Goal: Information Seeking & Learning: Get advice/opinions

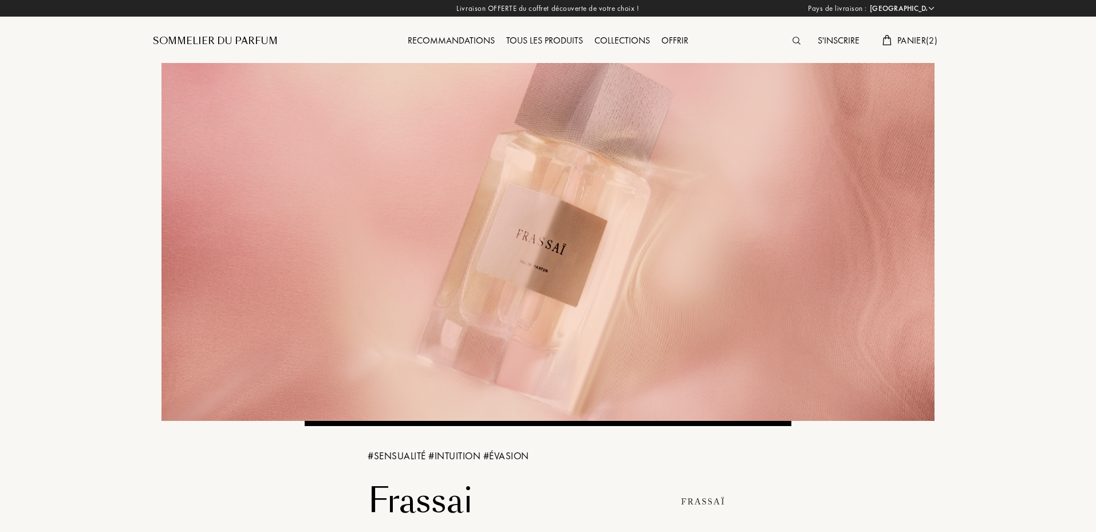
select select "FR"
click at [431, 42] on div "Recommandations" at bounding box center [451, 41] width 99 height 15
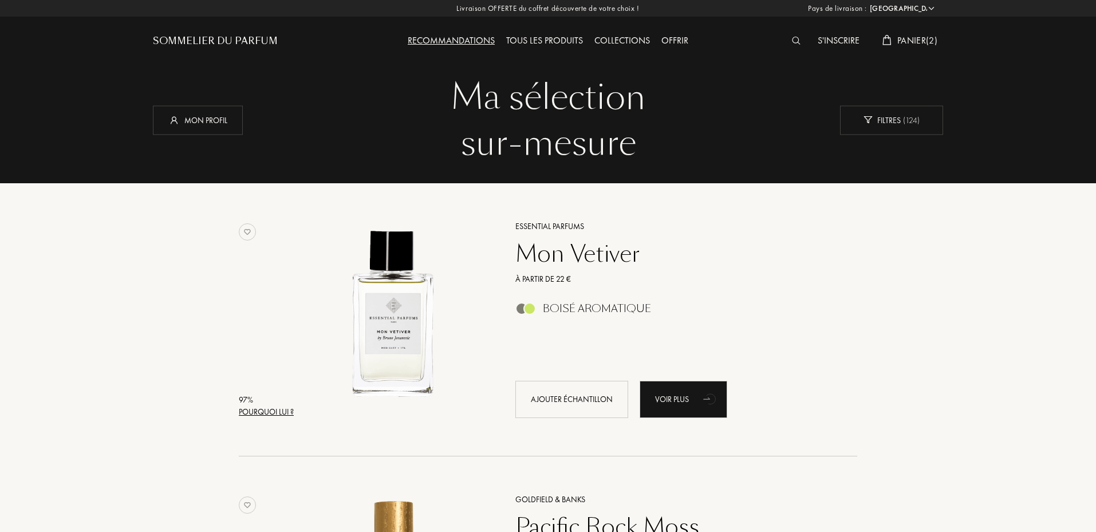
select select "FR"
click at [821, 42] on div "S'inscrire" at bounding box center [838, 41] width 53 height 15
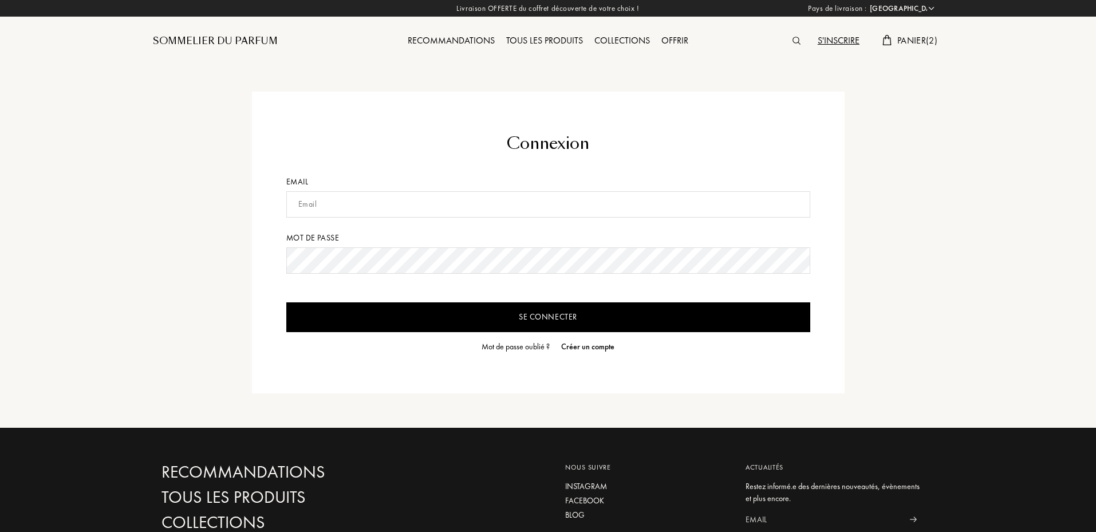
select select "FR"
type input "thomas.sifferle@gmail.com"
click at [919, 41] on span "Panier ( 2 )" at bounding box center [918, 40] width 40 height 12
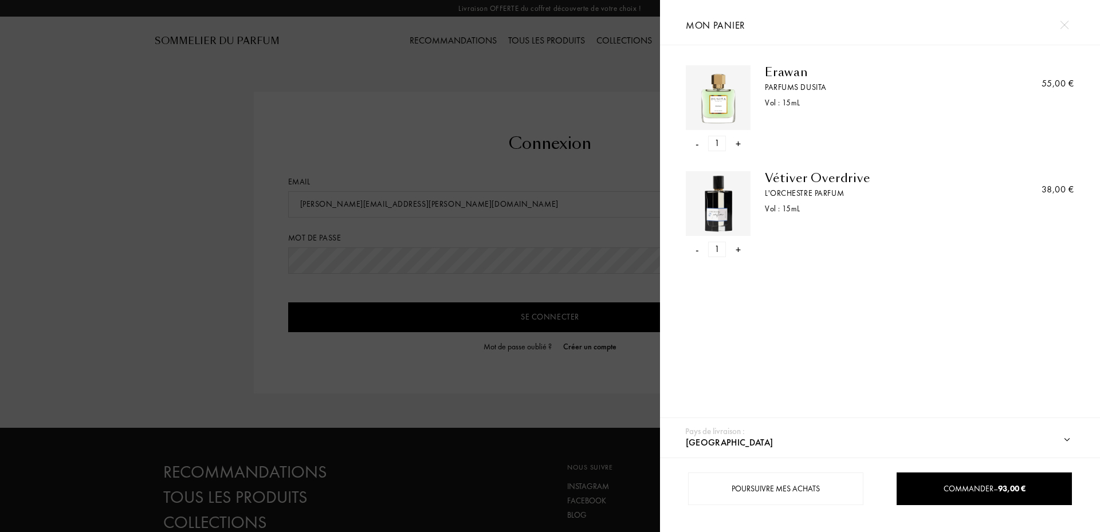
click at [696, 247] on div "-" at bounding box center [696, 249] width 3 height 15
click at [695, 145] on div "-" at bounding box center [696, 143] width 3 height 15
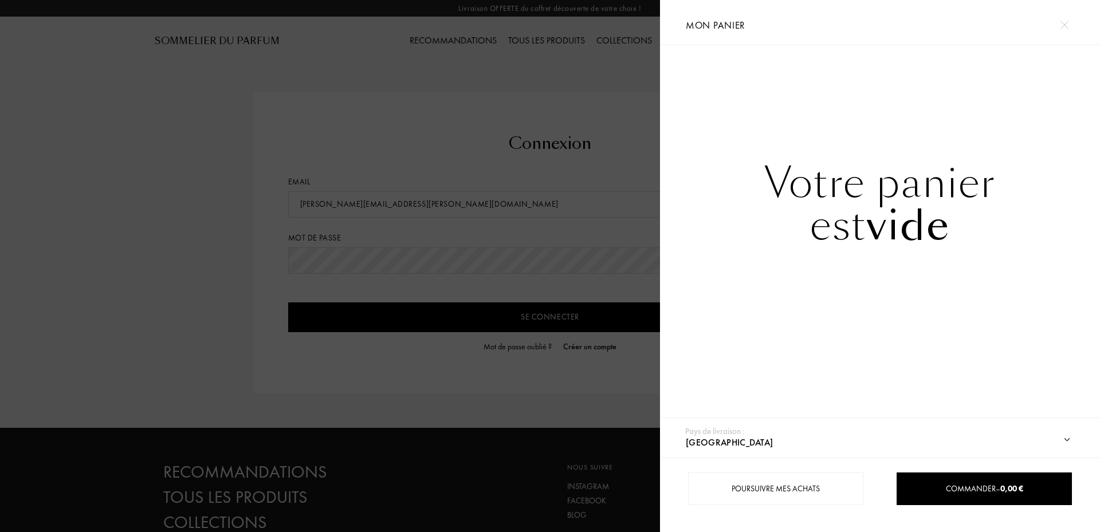
click at [1064, 25] on img at bounding box center [1064, 25] width 9 height 9
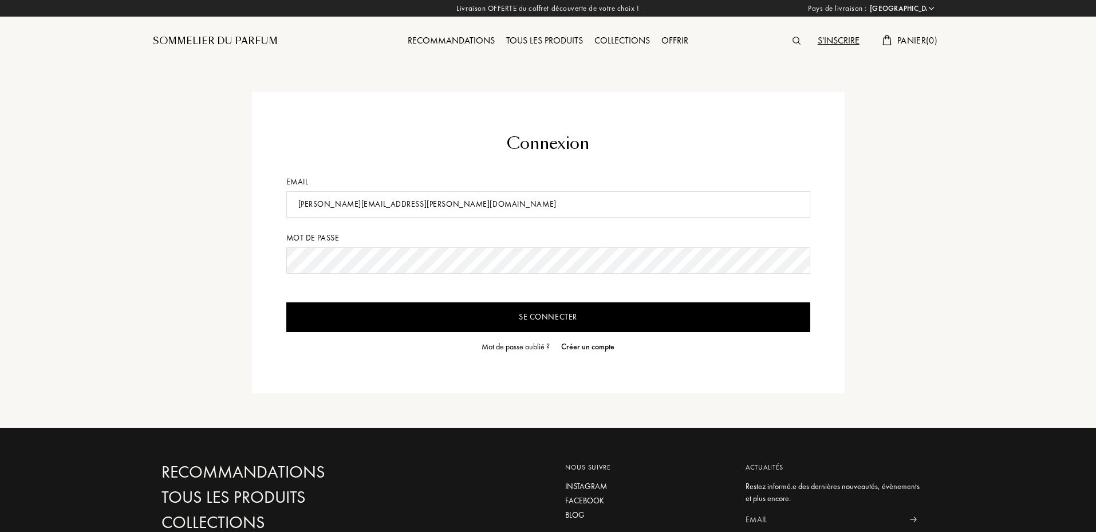
click at [485, 42] on div "Recommandations" at bounding box center [451, 41] width 99 height 15
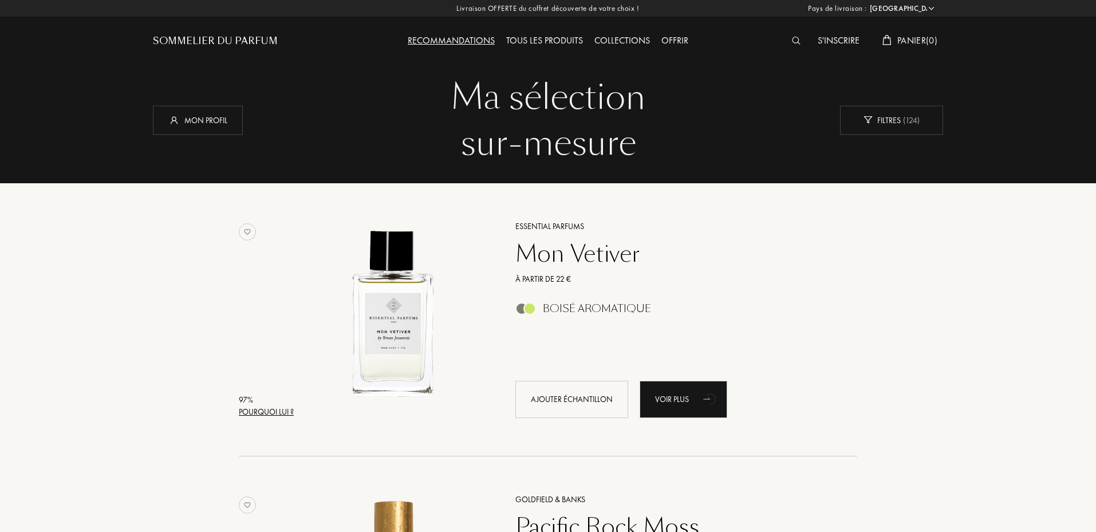
select select "FR"
click at [226, 109] on div "Mon profil" at bounding box center [198, 119] width 90 height 29
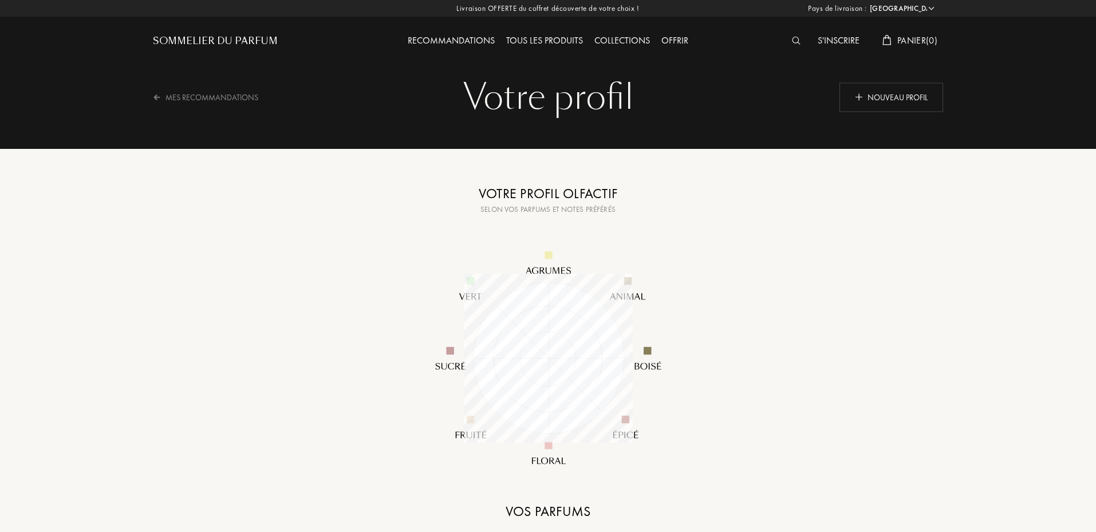
select select "FR"
click at [868, 103] on div "Nouveau profil" at bounding box center [892, 96] width 104 height 29
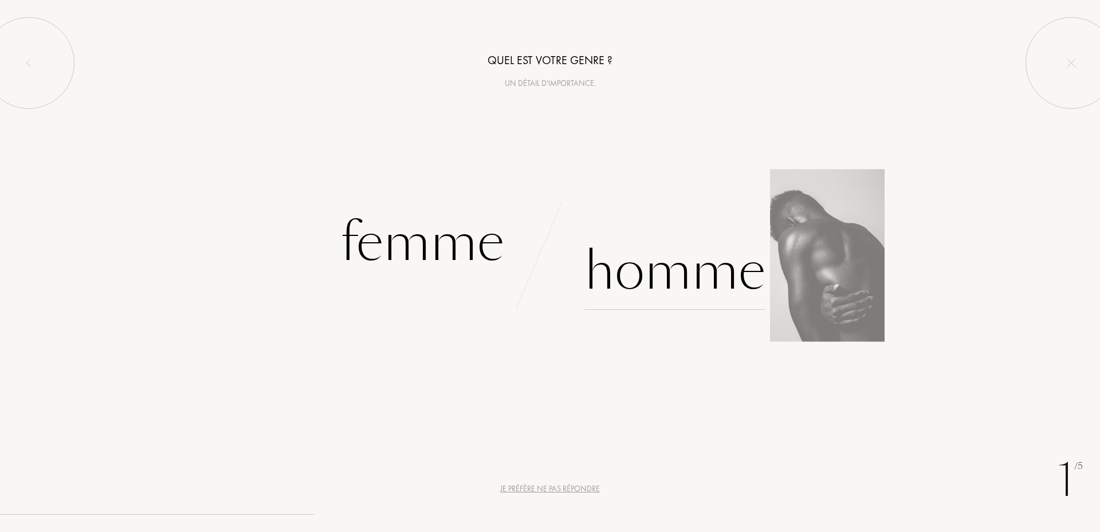
click at [672, 286] on div "Homme" at bounding box center [674, 271] width 181 height 77
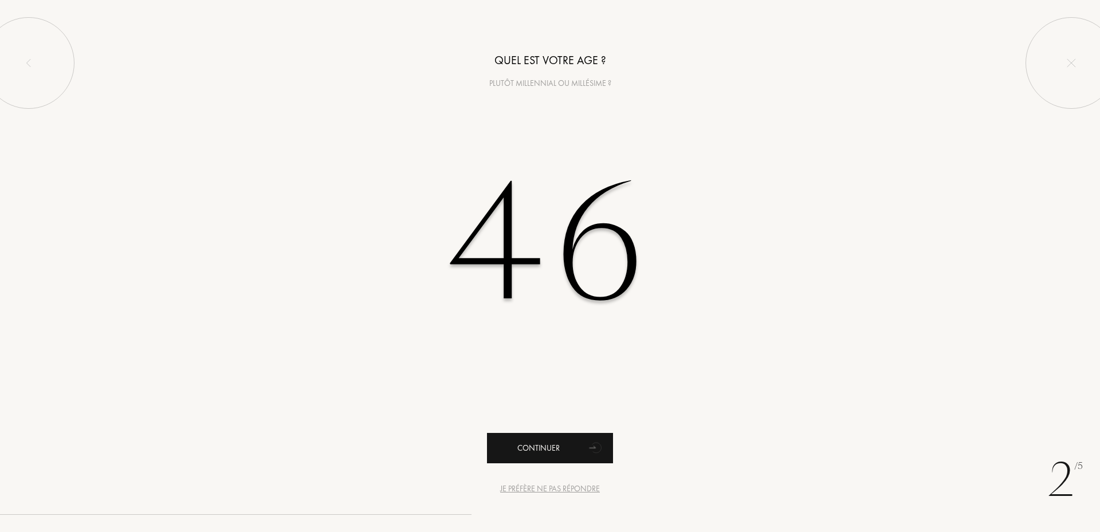
type input "46"
click at [521, 457] on div "Continuer" at bounding box center [550, 448] width 126 height 30
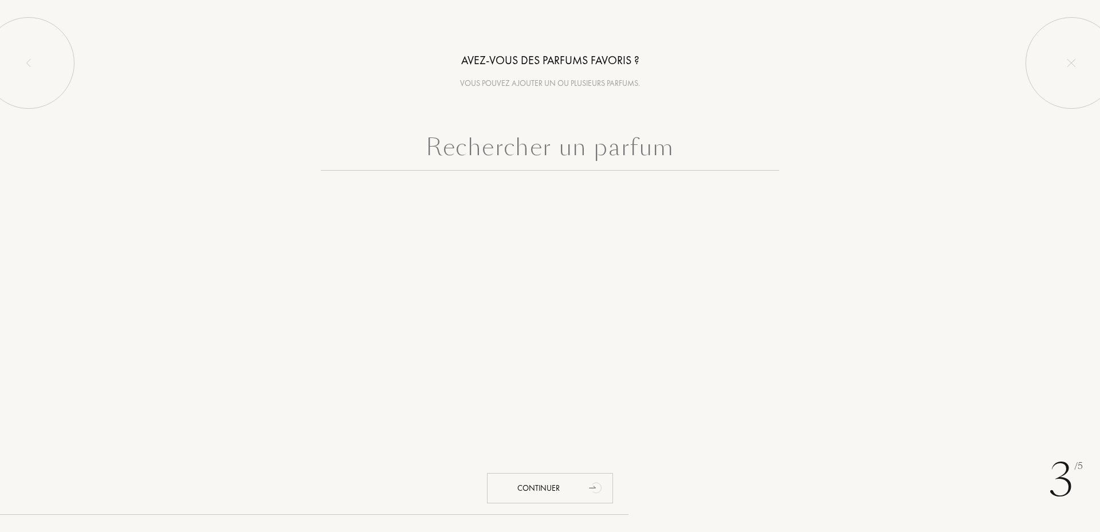
click at [521, 151] on input "text" at bounding box center [550, 149] width 458 height 41
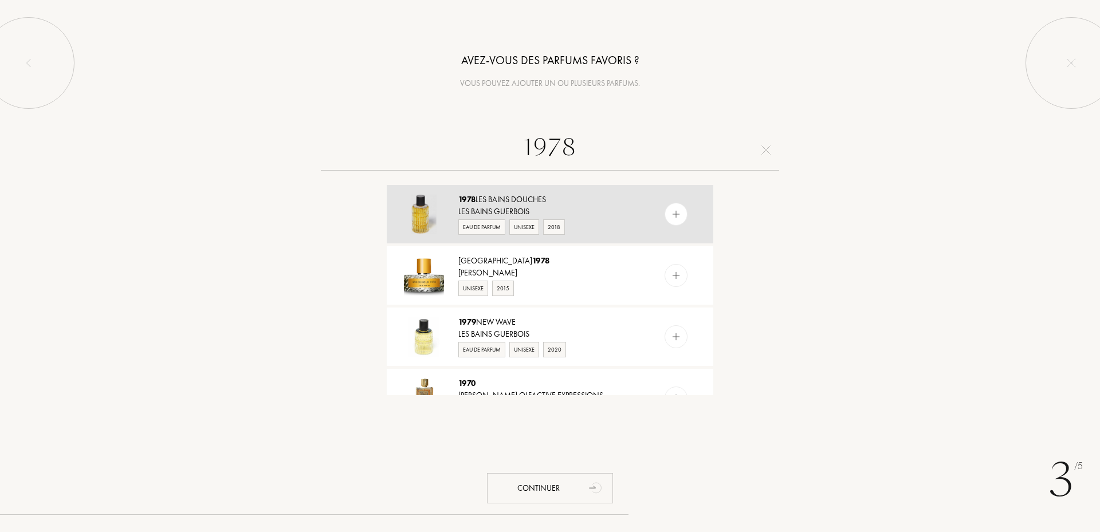
type input "1978"
click at [675, 210] on img at bounding box center [676, 214] width 11 height 11
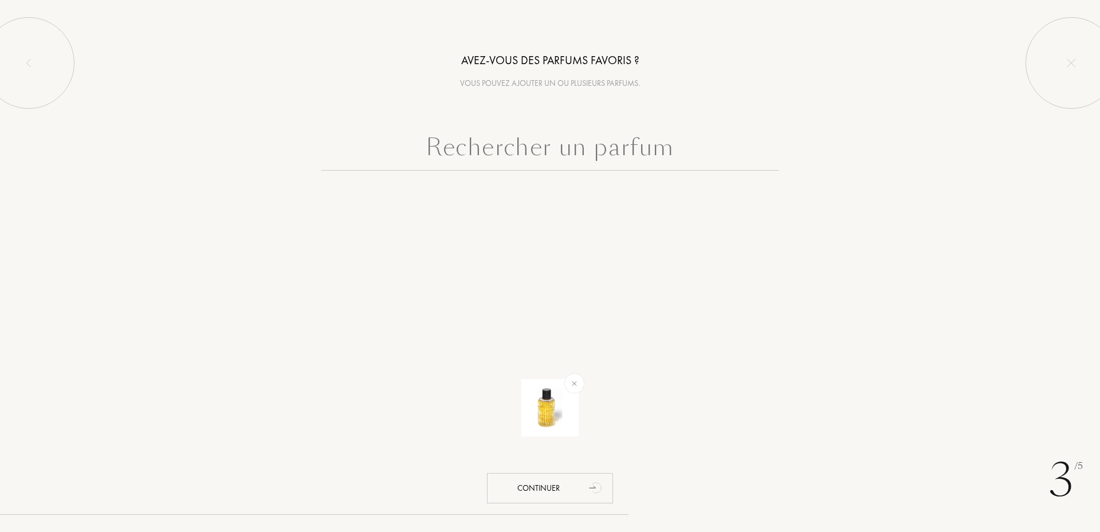
click at [602, 152] on input "text" at bounding box center [550, 149] width 458 height 41
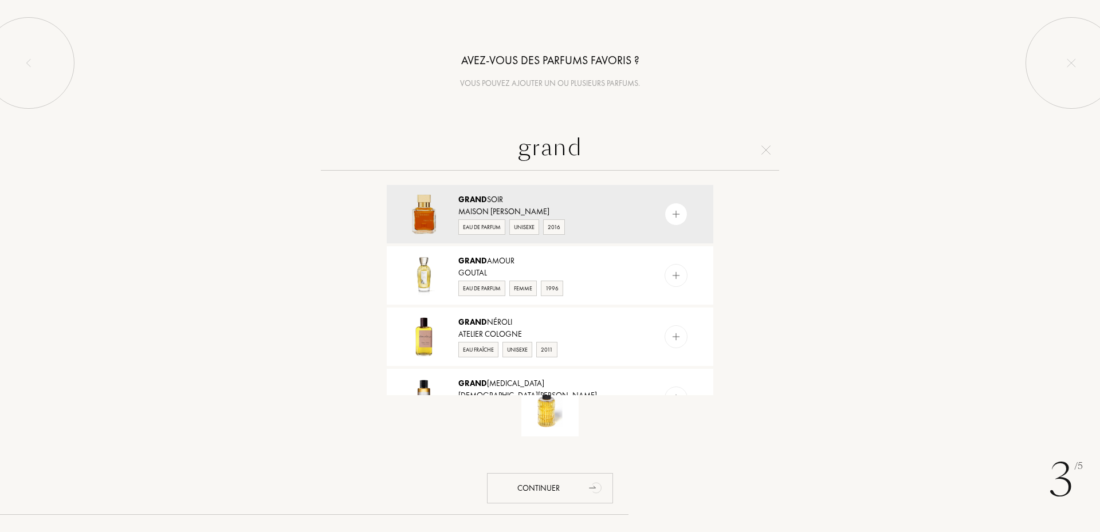
drag, startPoint x: 603, startPoint y: 151, endPoint x: 501, endPoint y: 128, distance: 104.5
click at [507, 135] on input "grand" at bounding box center [550, 149] width 458 height 41
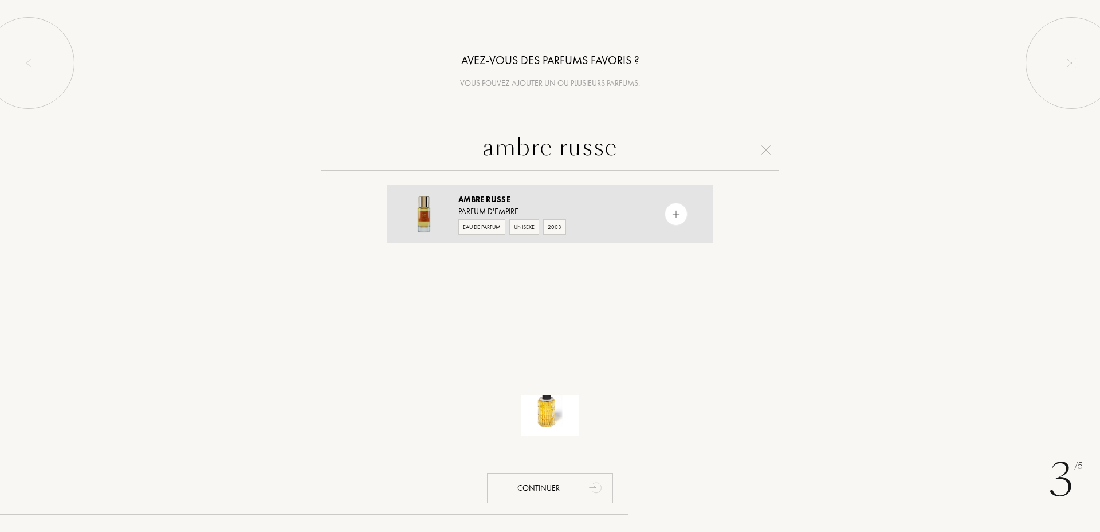
type input "ambre russe"
click at [675, 216] on img at bounding box center [676, 214] width 11 height 11
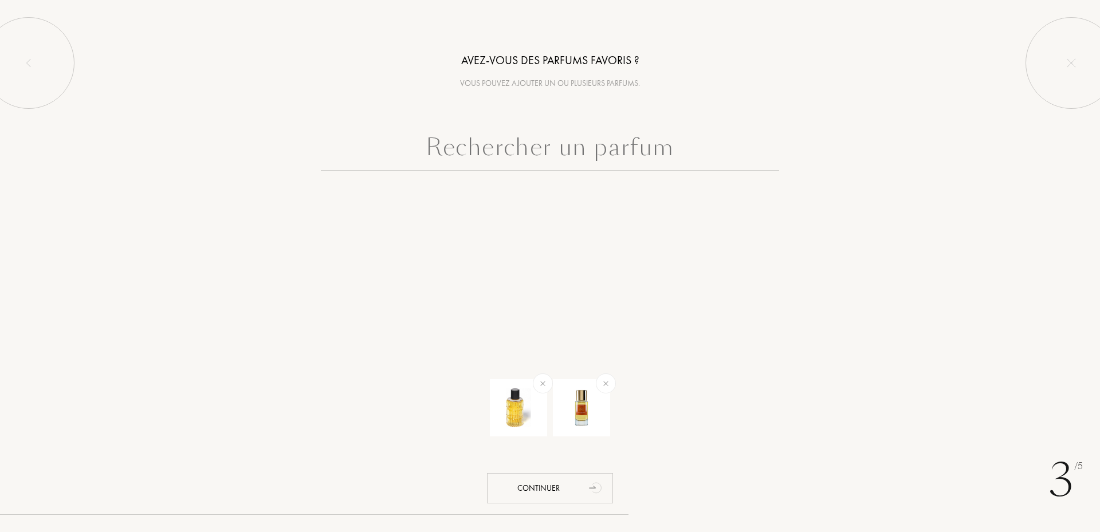
click at [638, 157] on input "text" at bounding box center [550, 149] width 458 height 41
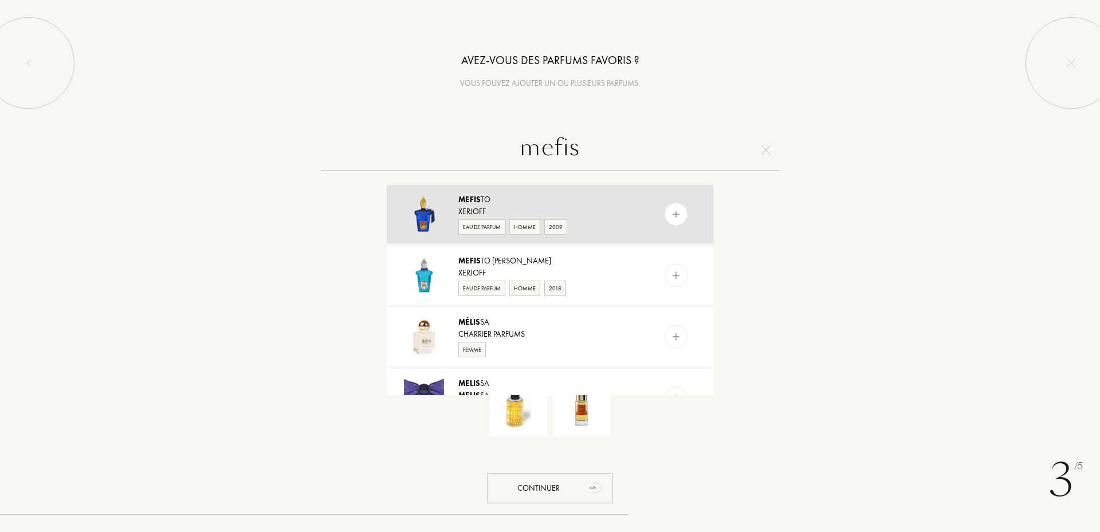
type input "mefis"
click at [682, 223] on div "Mefis to Xerjoff Eau de Parfum Homme 2009" at bounding box center [550, 214] width 326 height 58
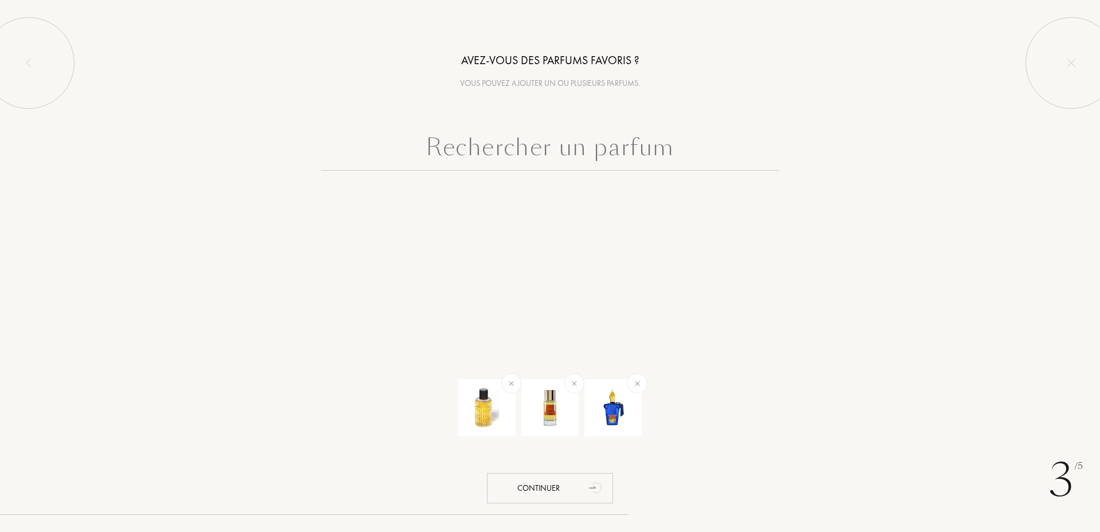
click at [589, 144] on input "text" at bounding box center [550, 149] width 458 height 41
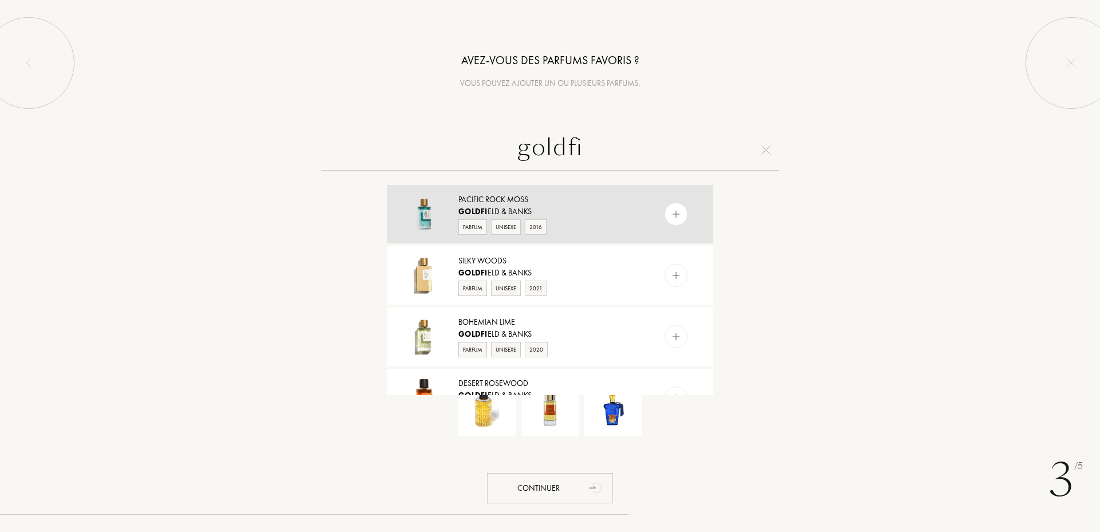
type input "goldfi"
click at [680, 214] on div at bounding box center [675, 214] width 23 height 23
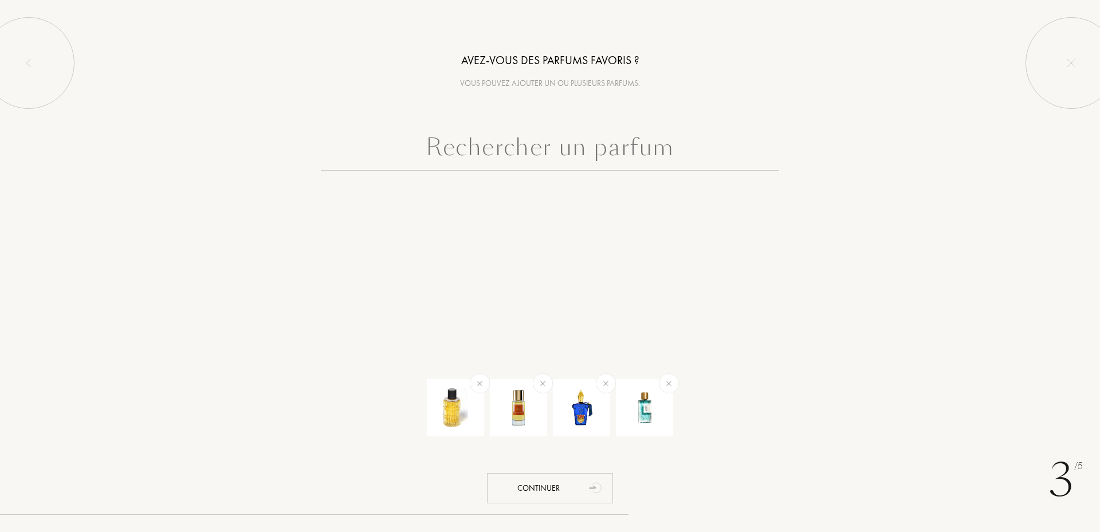
click at [586, 154] on input "text" at bounding box center [550, 149] width 458 height 41
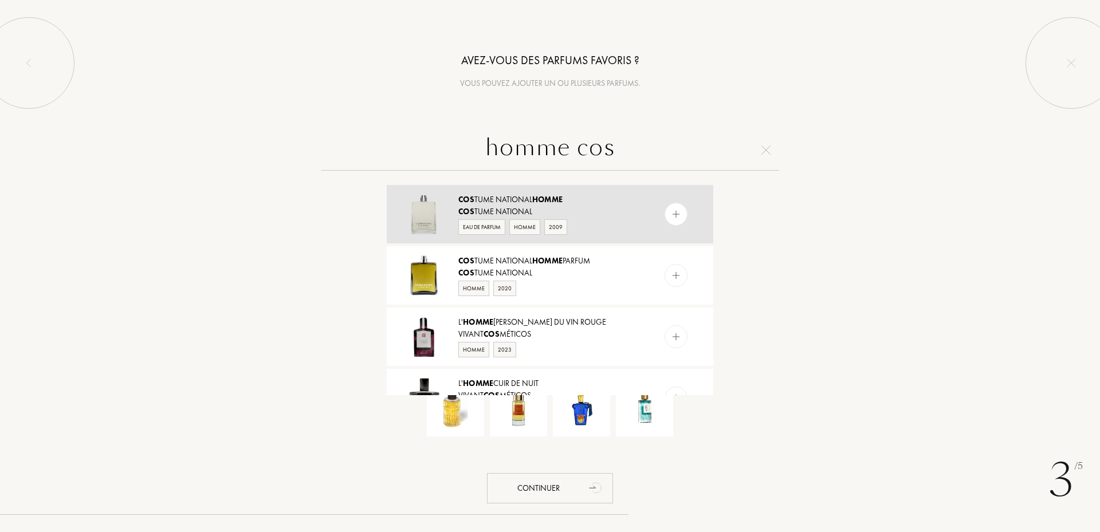
type input "homme cos"
click at [672, 221] on div at bounding box center [675, 214] width 23 height 23
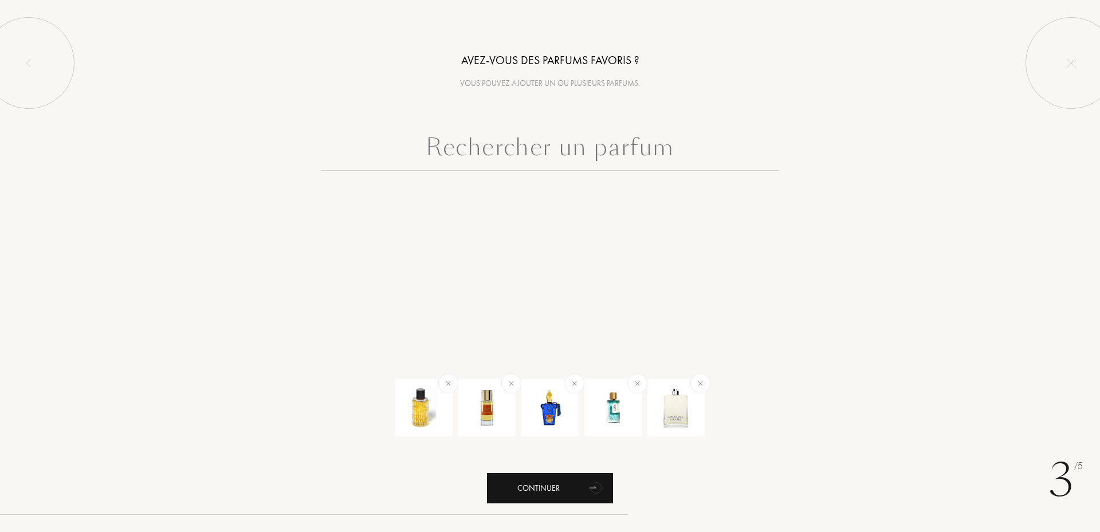
click at [544, 478] on div "Continuer" at bounding box center [550, 488] width 126 height 30
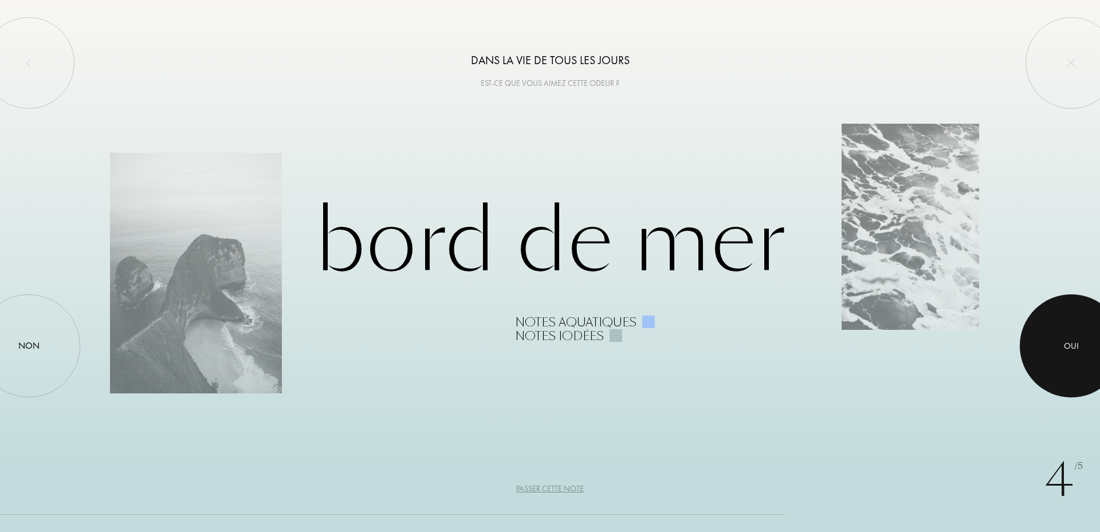
click at [1068, 363] on div at bounding box center [1071, 345] width 103 height 103
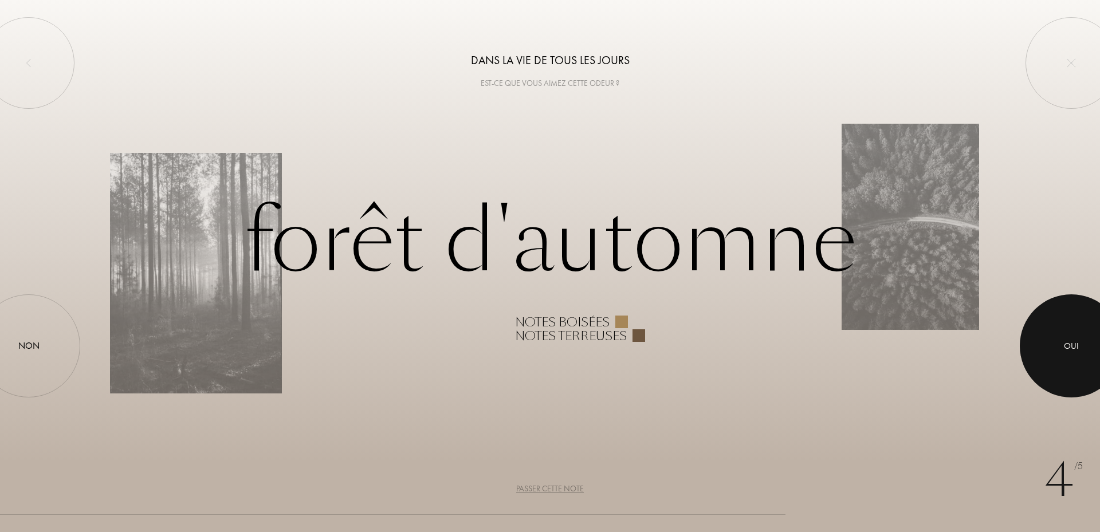
click at [1068, 363] on div at bounding box center [1071, 345] width 103 height 103
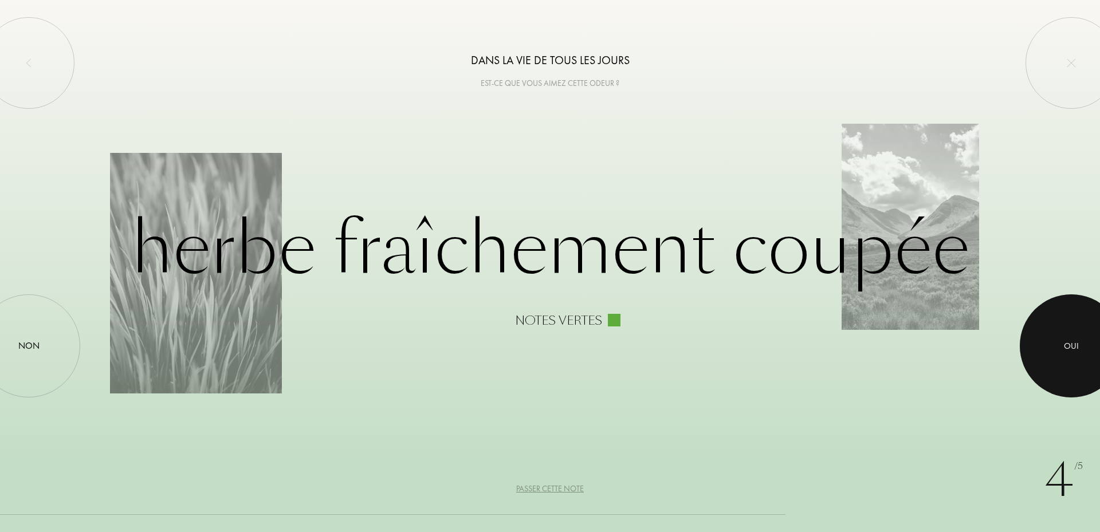
click at [1069, 363] on div at bounding box center [1071, 345] width 103 height 103
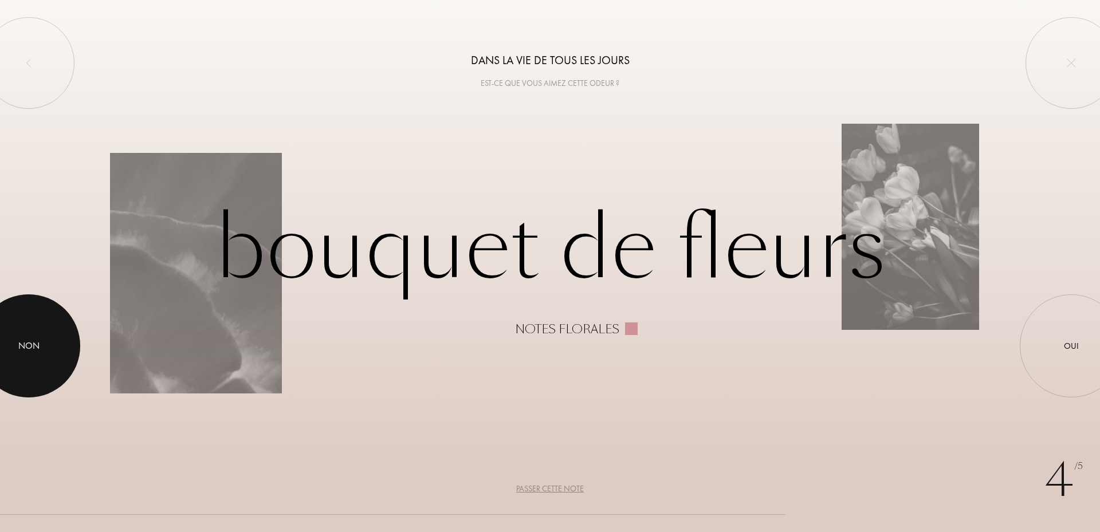
click at [23, 363] on div at bounding box center [28, 345] width 103 height 103
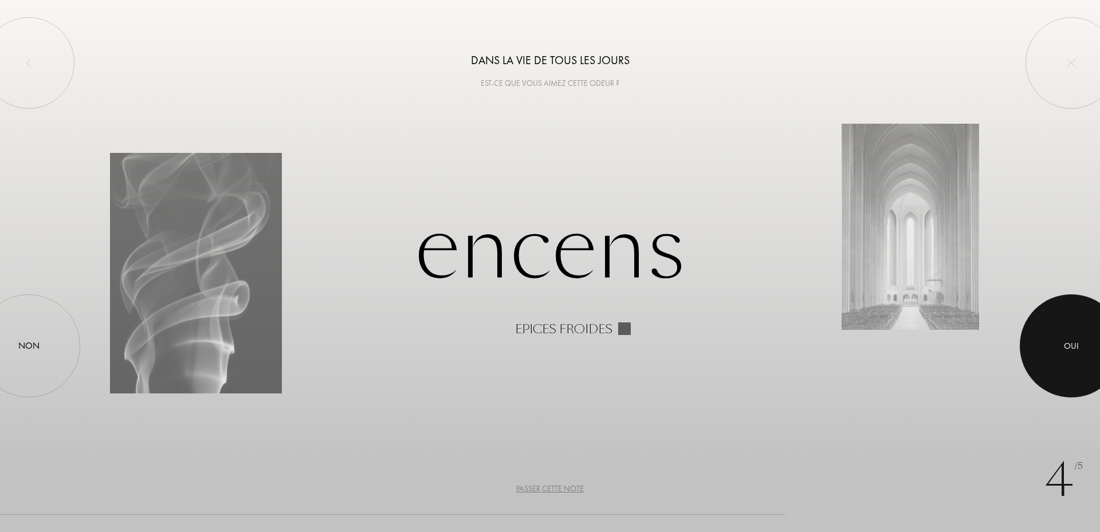
click at [1083, 341] on div at bounding box center [1071, 345] width 103 height 103
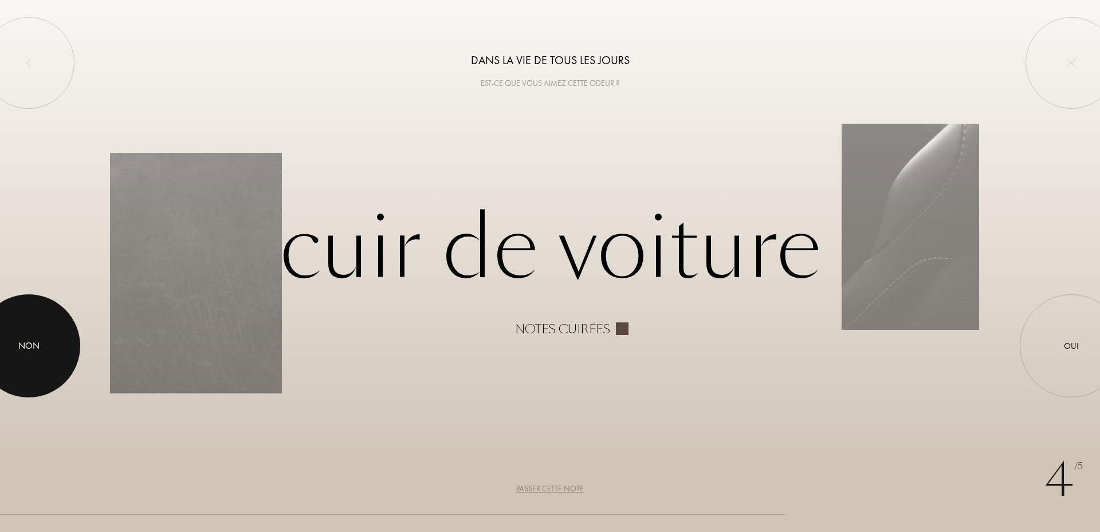
click at [5, 356] on div at bounding box center [28, 345] width 103 height 103
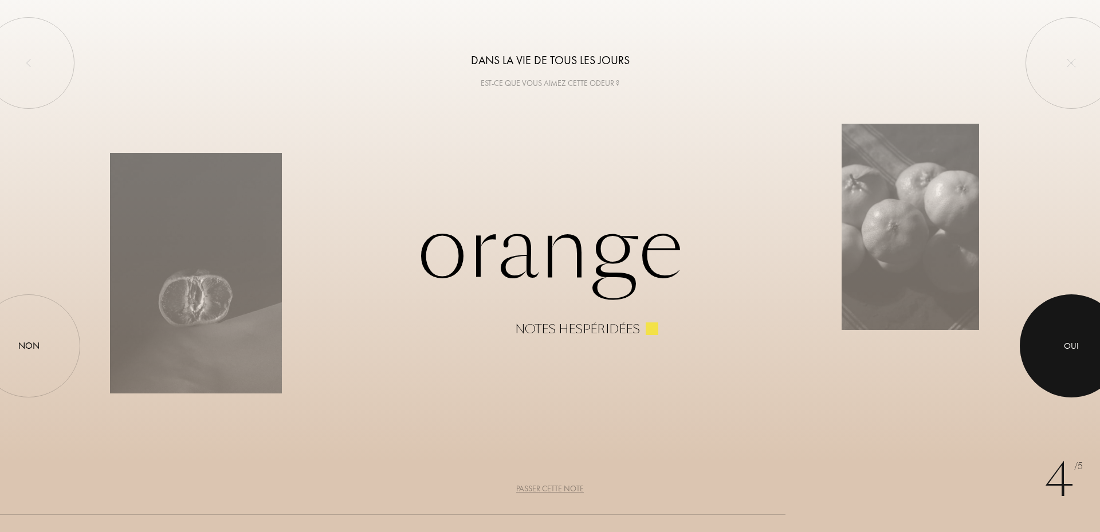
click at [1079, 361] on div at bounding box center [1071, 345] width 103 height 103
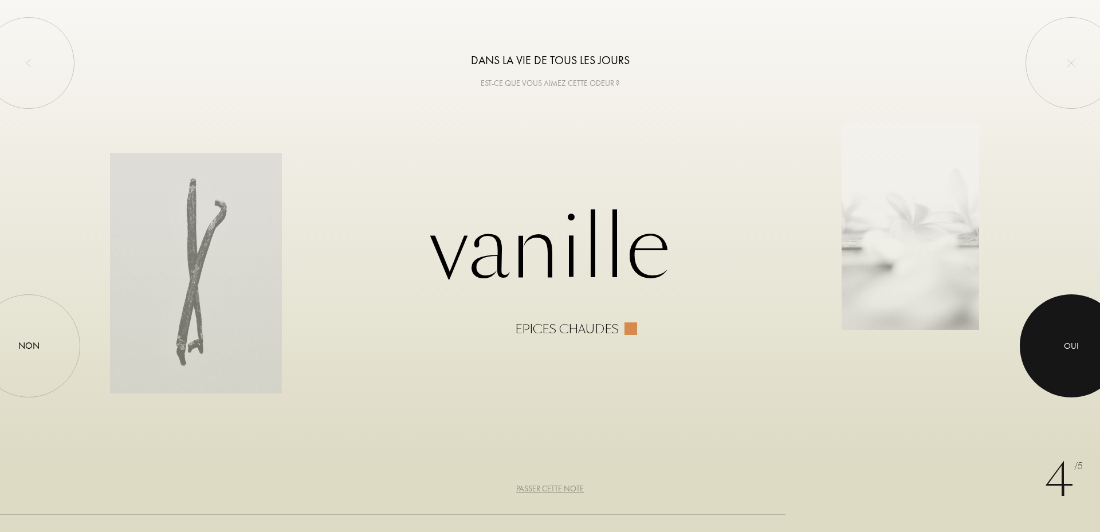
click at [1089, 350] on div at bounding box center [1071, 345] width 103 height 103
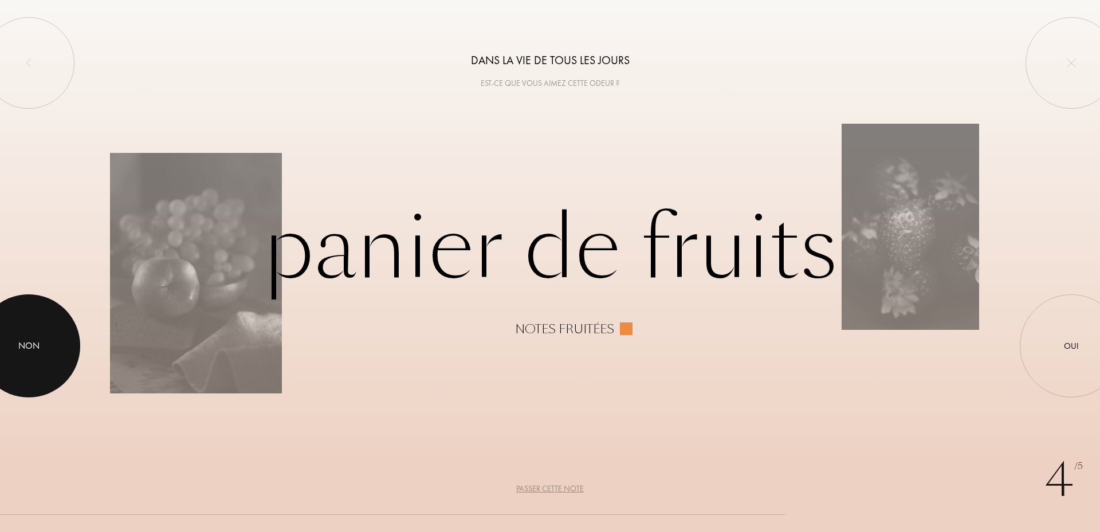
click at [53, 340] on div "Non" at bounding box center [28, 345] width 103 height 103
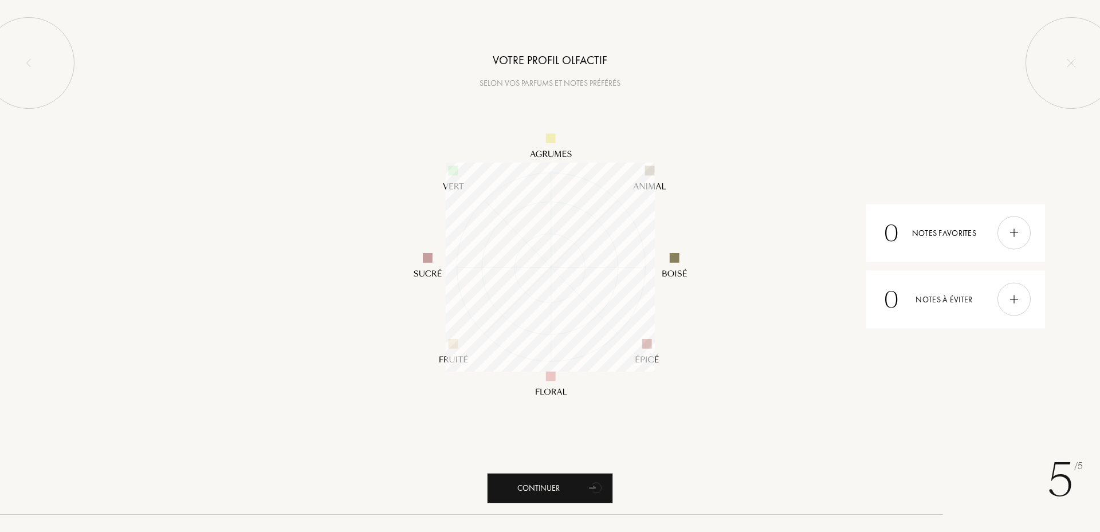
scroll to position [209, 209]
click at [1019, 304] on img at bounding box center [1014, 299] width 13 height 13
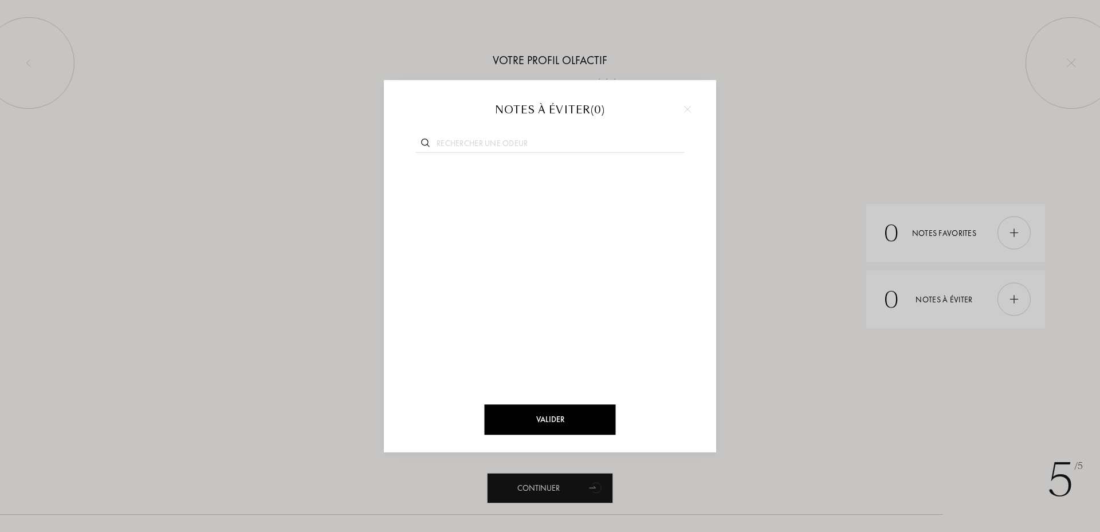
click at [456, 145] on input "text" at bounding box center [550, 144] width 268 height 15
type input "anis"
click at [471, 174] on div "Anis" at bounding box center [441, 178] width 62 height 17
click at [483, 147] on input "text" at bounding box center [550, 144] width 268 height 15
type input "reg"
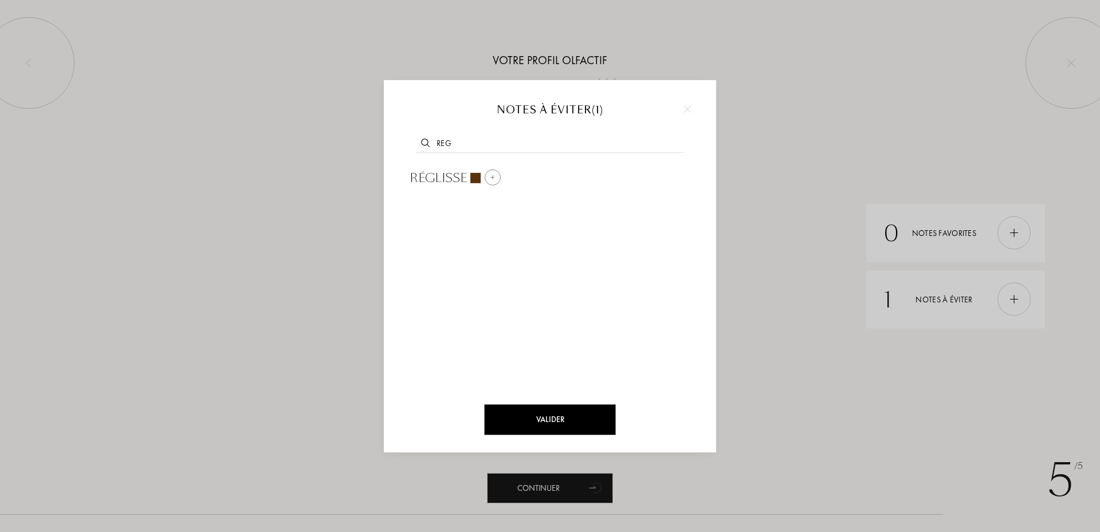
click at [498, 175] on div at bounding box center [493, 178] width 16 height 16
click at [492, 140] on input "text" at bounding box center [550, 144] width 268 height 15
type input "santal"
click at [489, 171] on div "Santal" at bounding box center [448, 177] width 95 height 27
click at [497, 142] on input "text" at bounding box center [550, 144] width 268 height 15
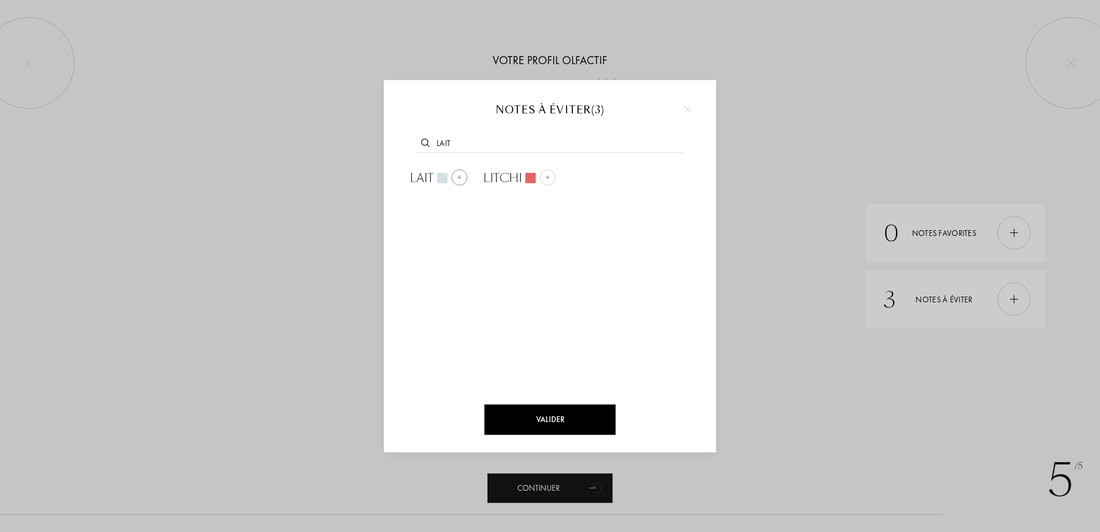
type input "lait"
click at [463, 174] on div at bounding box center [459, 178] width 16 height 16
click at [482, 139] on input "text" at bounding box center [550, 144] width 268 height 15
type input "c"
type input "arte"
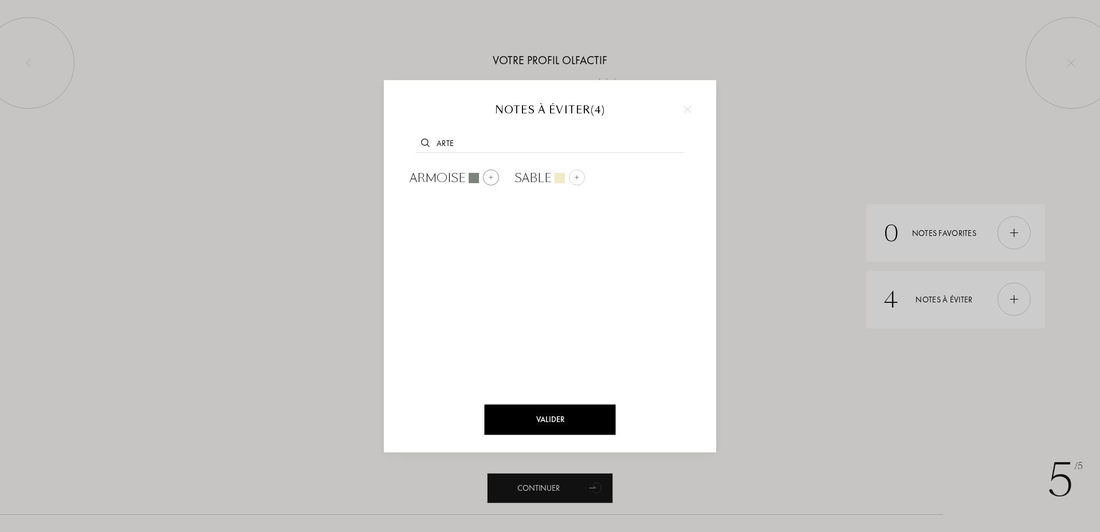
click at [494, 187] on div "Armoise" at bounding box center [453, 177] width 105 height 27
click at [515, 408] on div "Valider" at bounding box center [550, 419] width 131 height 30
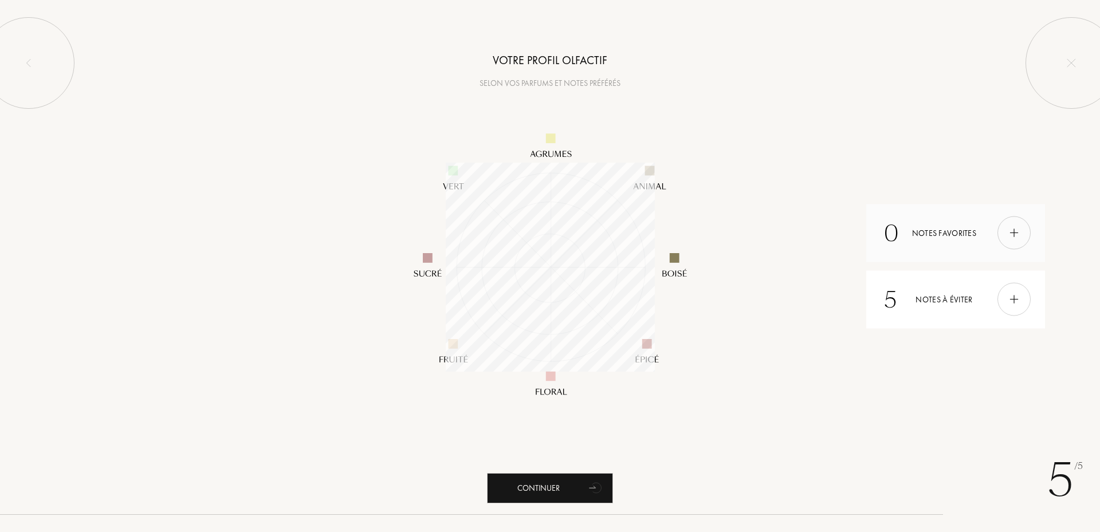
click at [1012, 240] on div at bounding box center [1013, 233] width 33 height 33
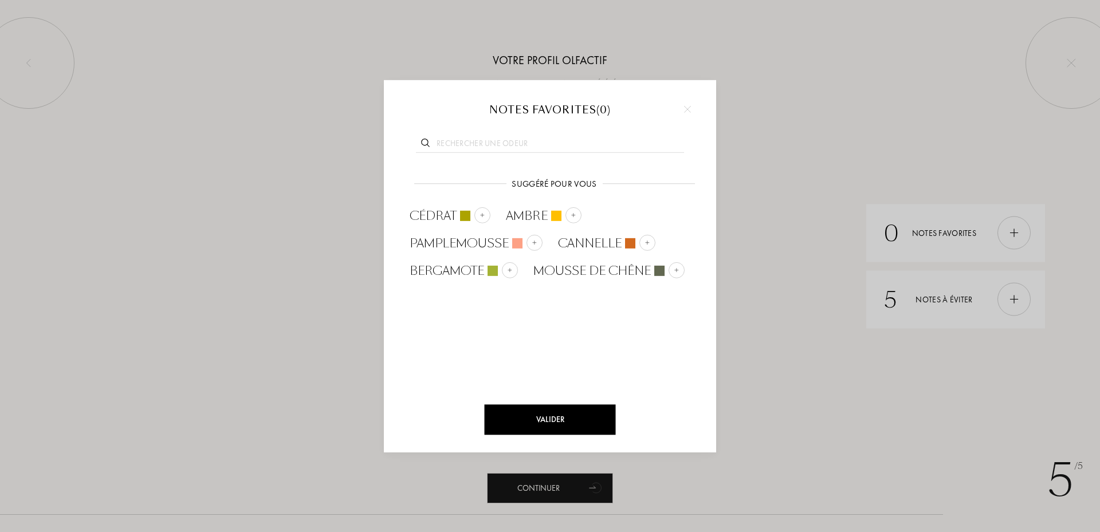
click at [476, 145] on input "text" at bounding box center [550, 144] width 268 height 15
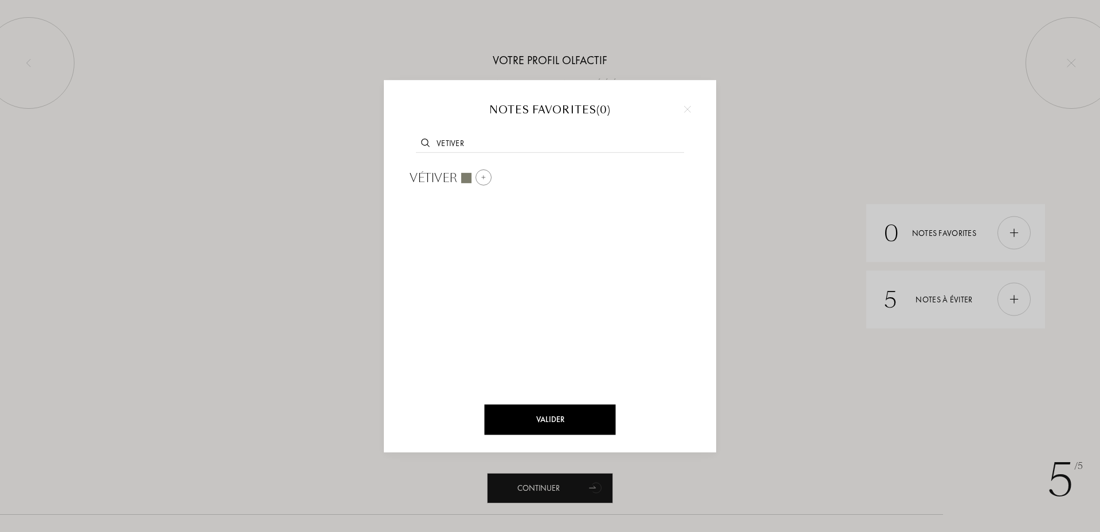
type input "vetiver"
click at [489, 170] on div "Vétiver" at bounding box center [451, 178] width 82 height 17
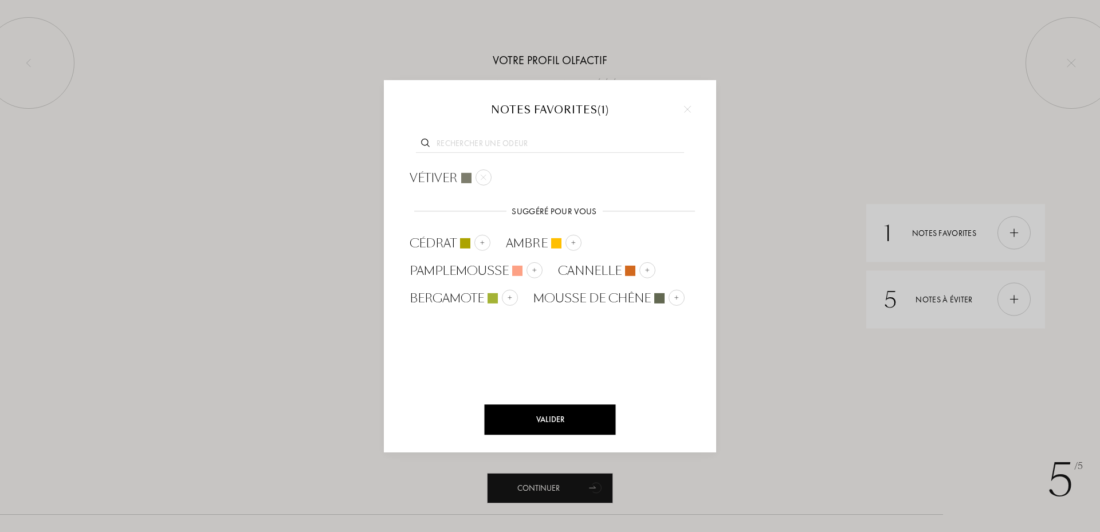
click at [481, 150] on input "text" at bounding box center [550, 144] width 268 height 15
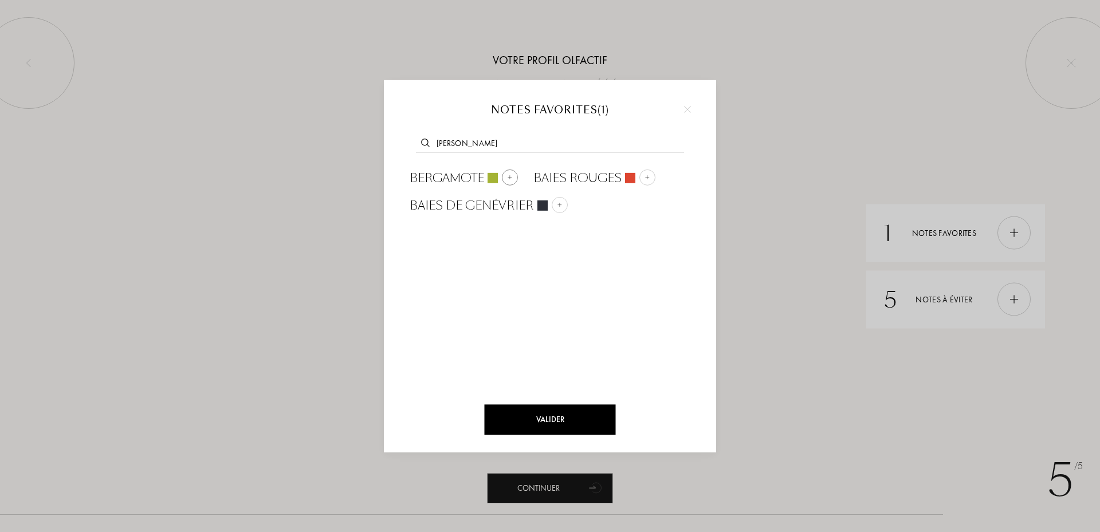
type input "berg"
click at [505, 182] on div at bounding box center [510, 178] width 16 height 16
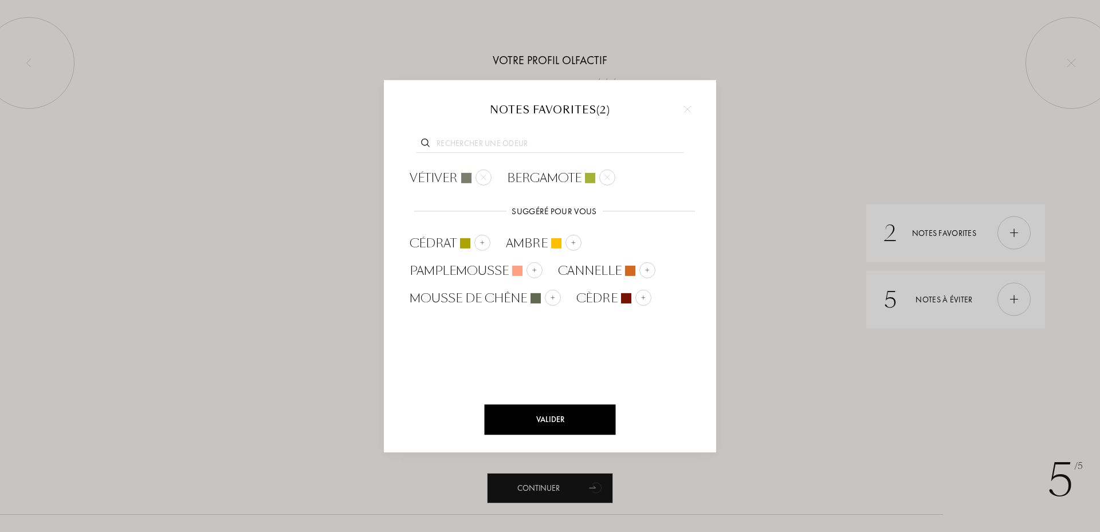
click at [483, 147] on input "text" at bounding box center [550, 144] width 268 height 15
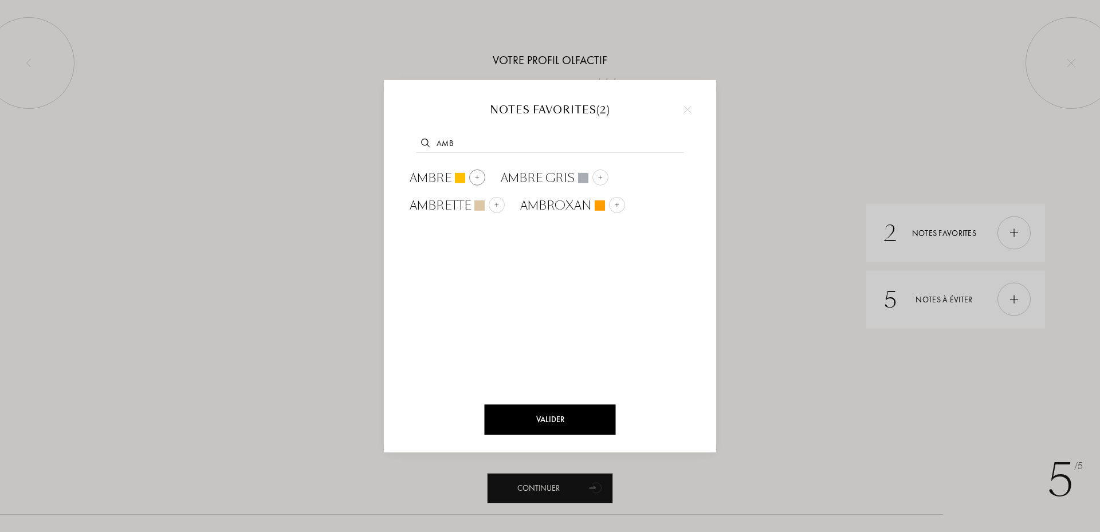
type input "amb"
click at [484, 178] on div at bounding box center [477, 178] width 16 height 16
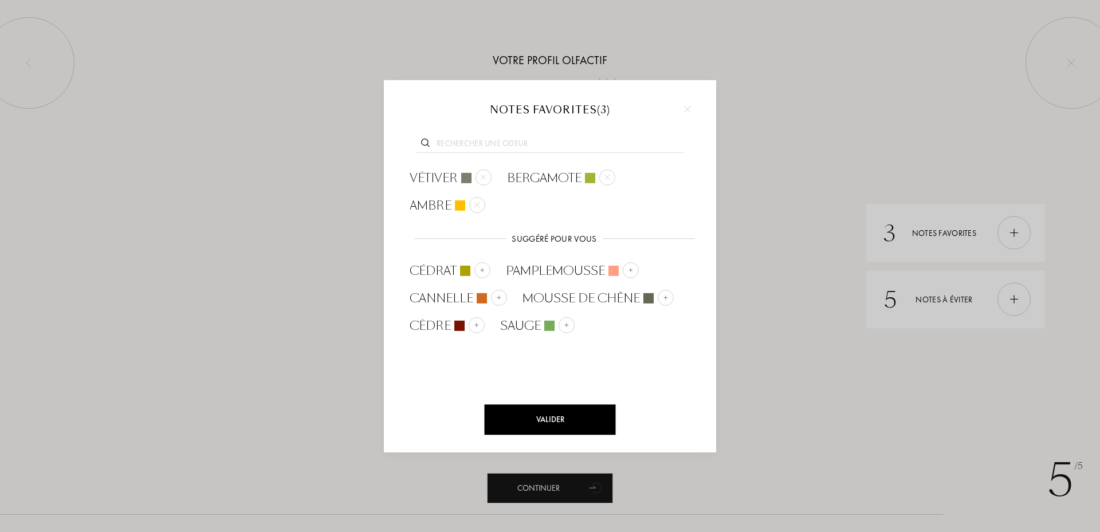
click at [492, 147] on input "text" at bounding box center [550, 144] width 268 height 15
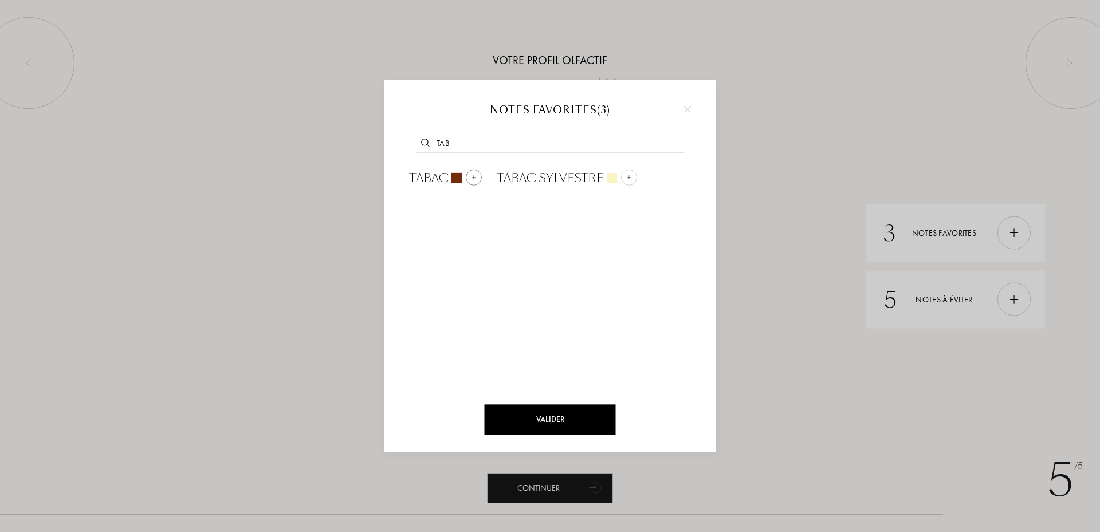
type input "tab"
click at [470, 183] on div at bounding box center [474, 178] width 16 height 16
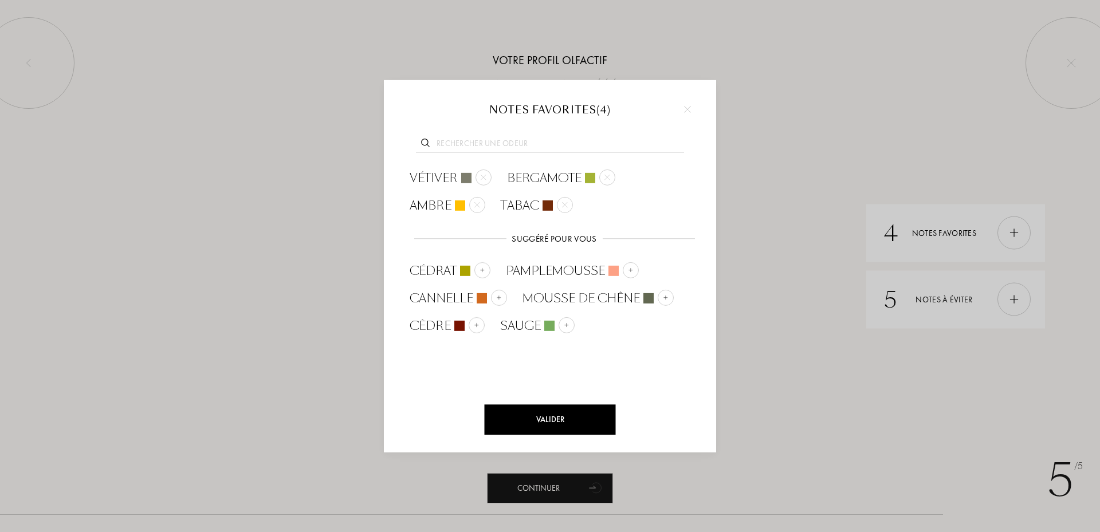
click at [477, 137] on input "text" at bounding box center [550, 144] width 268 height 15
click at [536, 421] on div "Valider" at bounding box center [550, 419] width 131 height 30
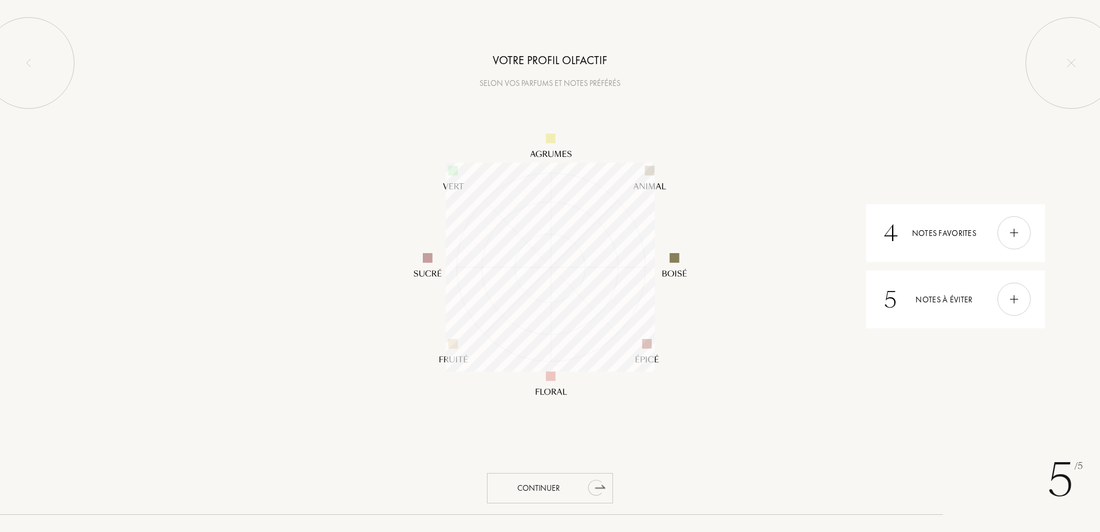
click at [553, 485] on div "Continuer" at bounding box center [550, 488] width 126 height 30
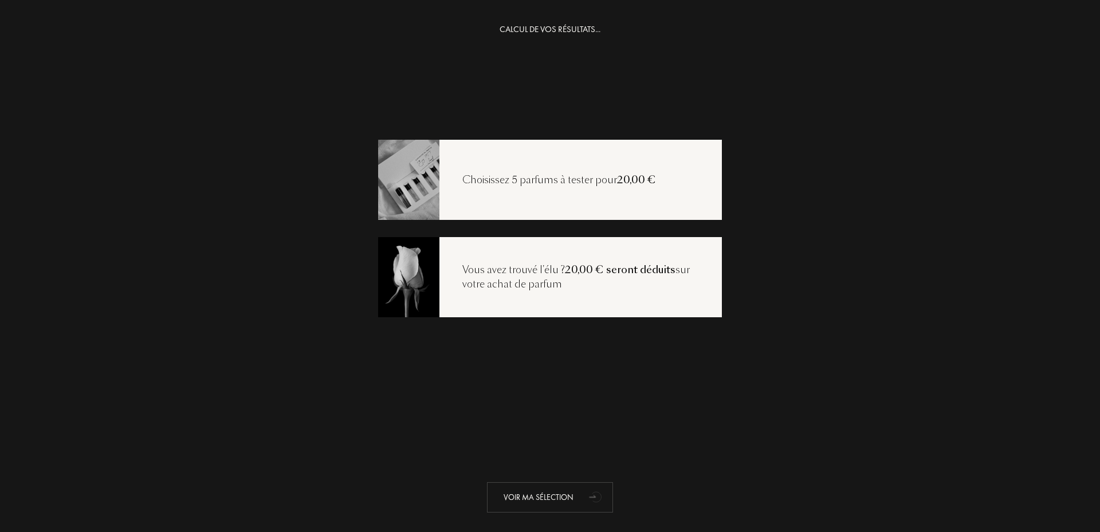
click at [543, 496] on div "Voir ma sélection" at bounding box center [550, 497] width 126 height 30
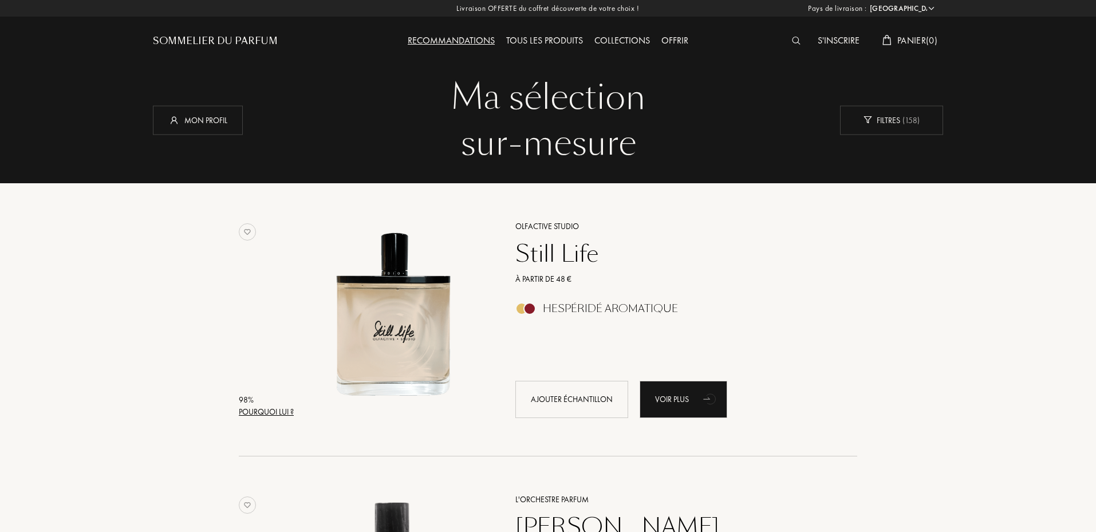
select select "FR"
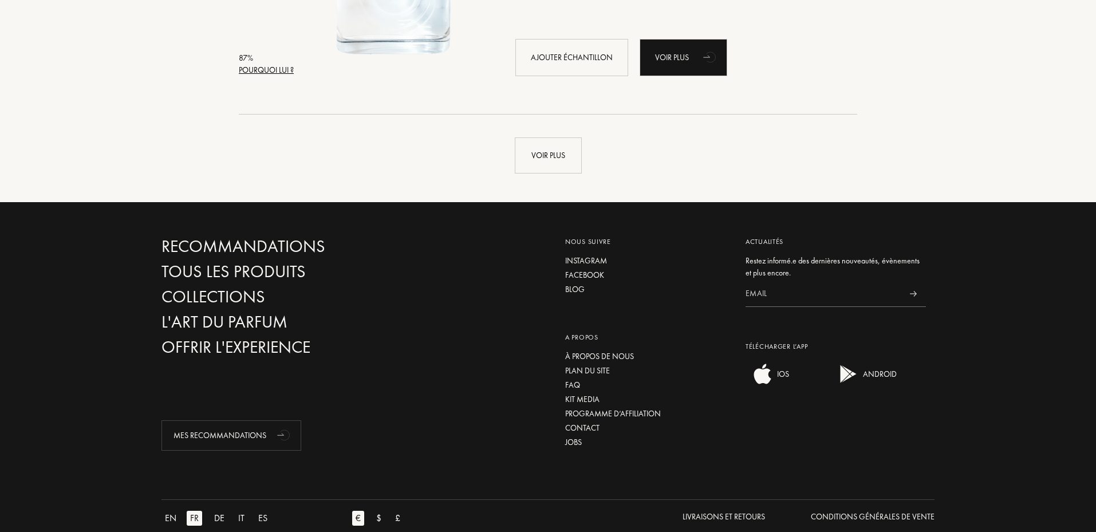
scroll to position [2807, 0]
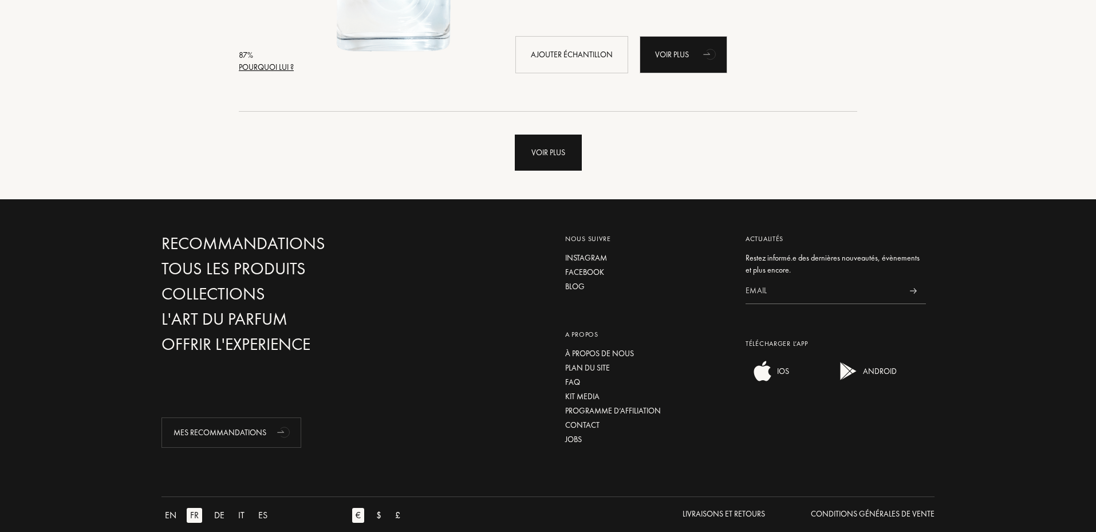
click at [547, 156] on div "Voir plus" at bounding box center [548, 153] width 67 height 36
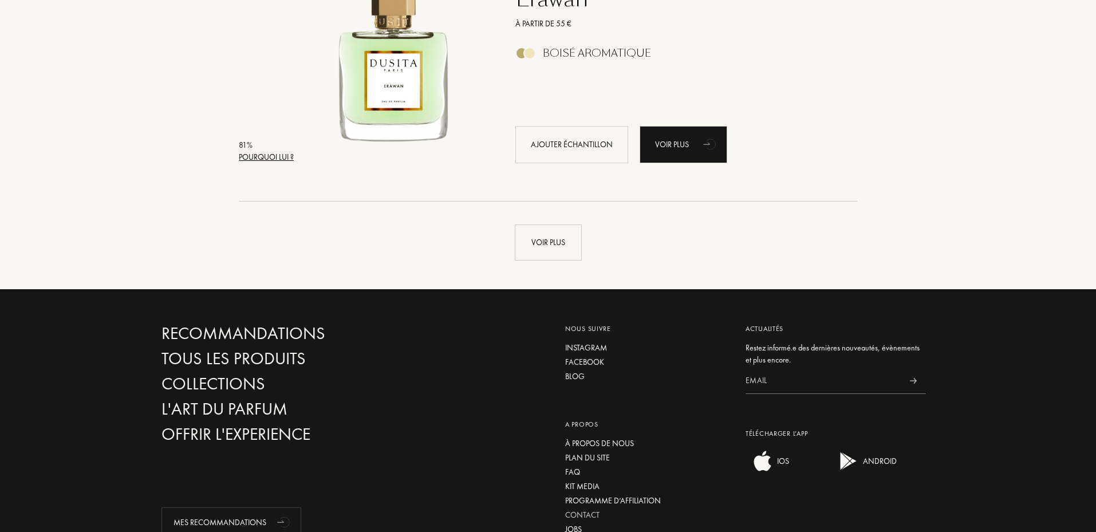
scroll to position [5561, 0]
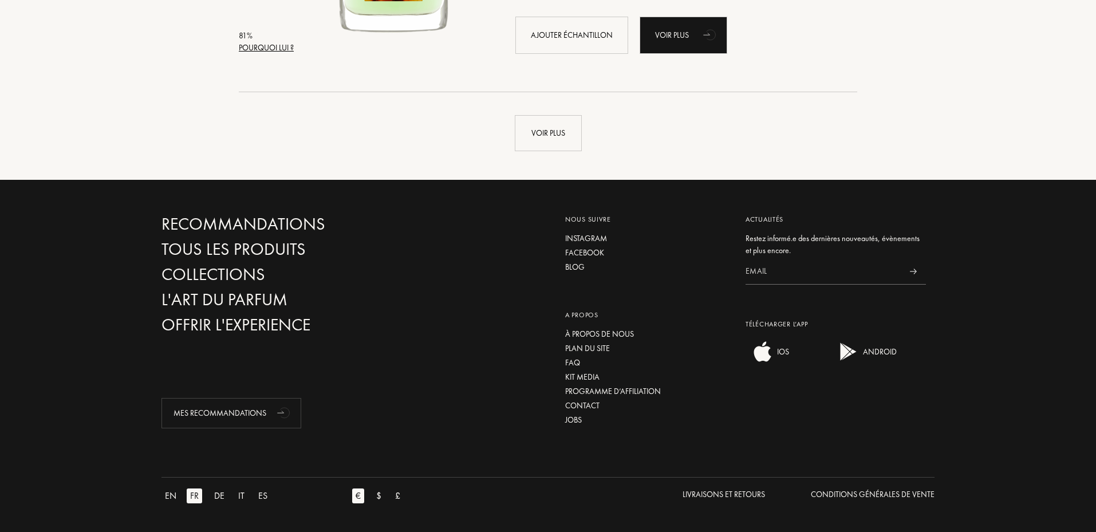
click at [555, 141] on div "Voir plus" at bounding box center [548, 133] width 67 height 36
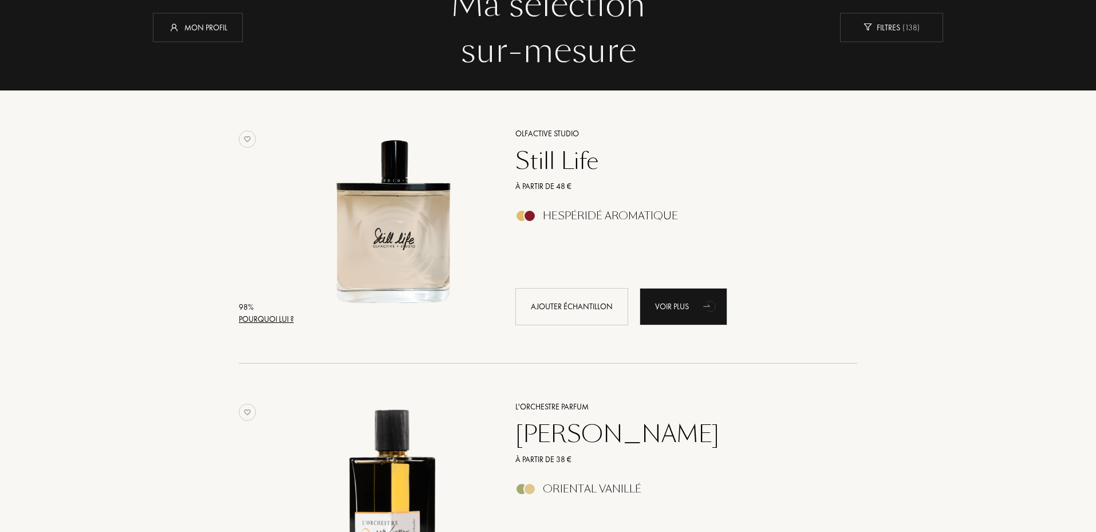
scroll to position [267, 0]
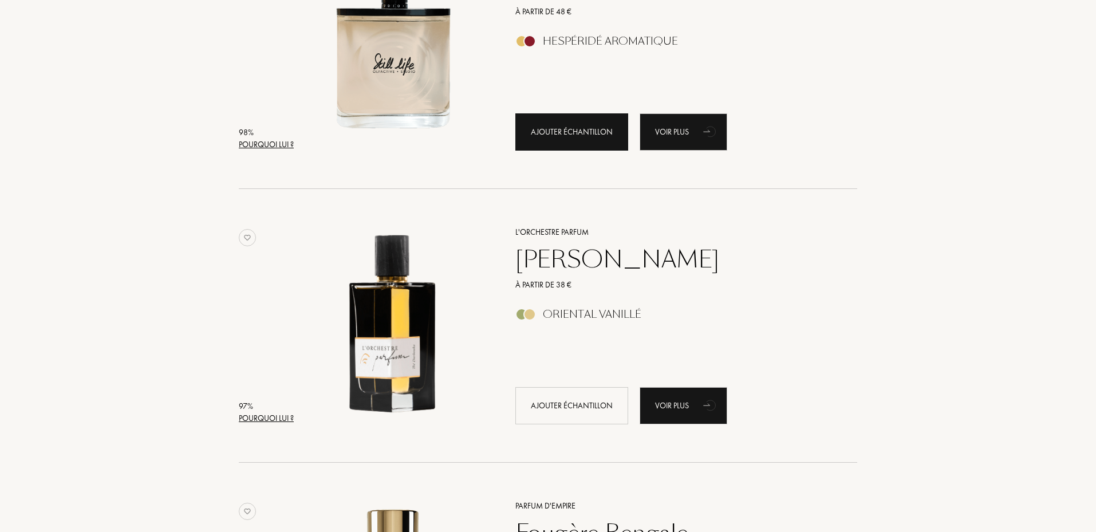
click at [576, 129] on div "Ajouter échantillon" at bounding box center [572, 131] width 113 height 37
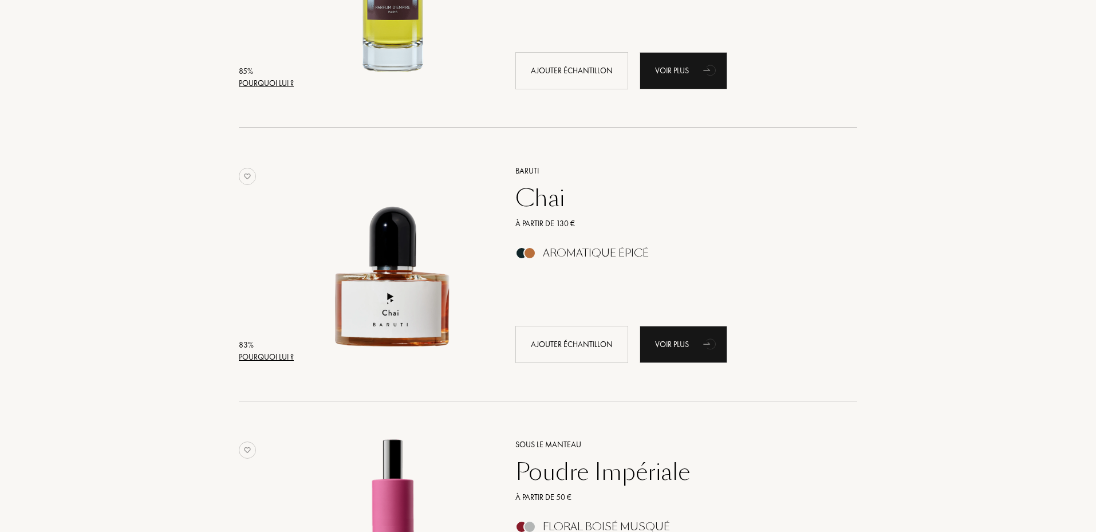
scroll to position [4277, 0]
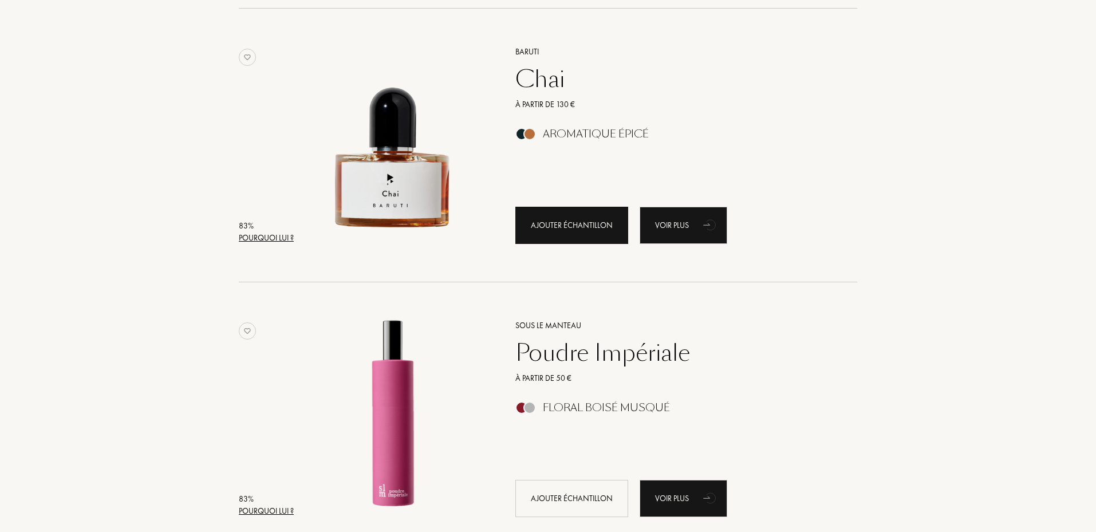
click at [549, 241] on div "Ajouter échantillon" at bounding box center [572, 225] width 113 height 37
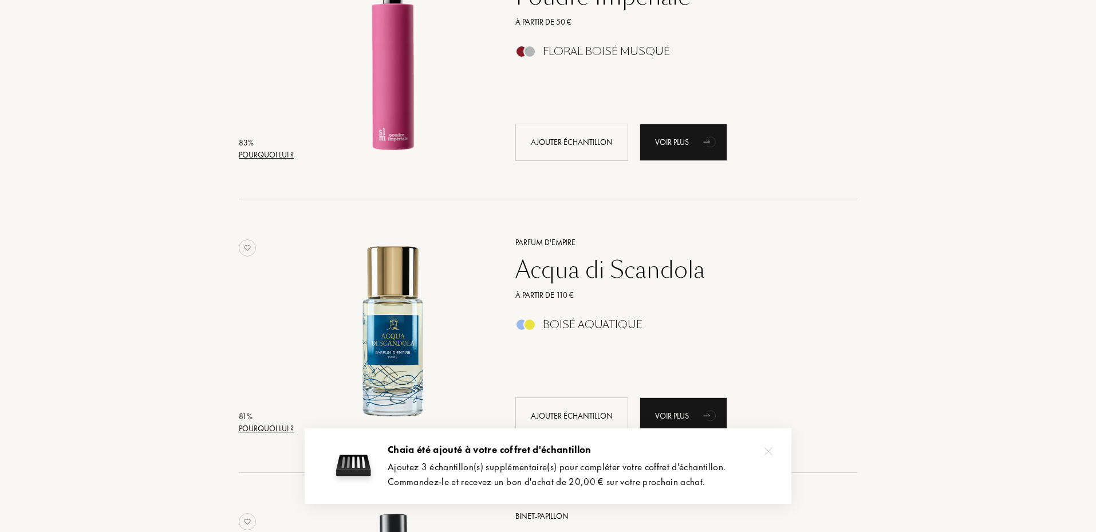
scroll to position [4678, 0]
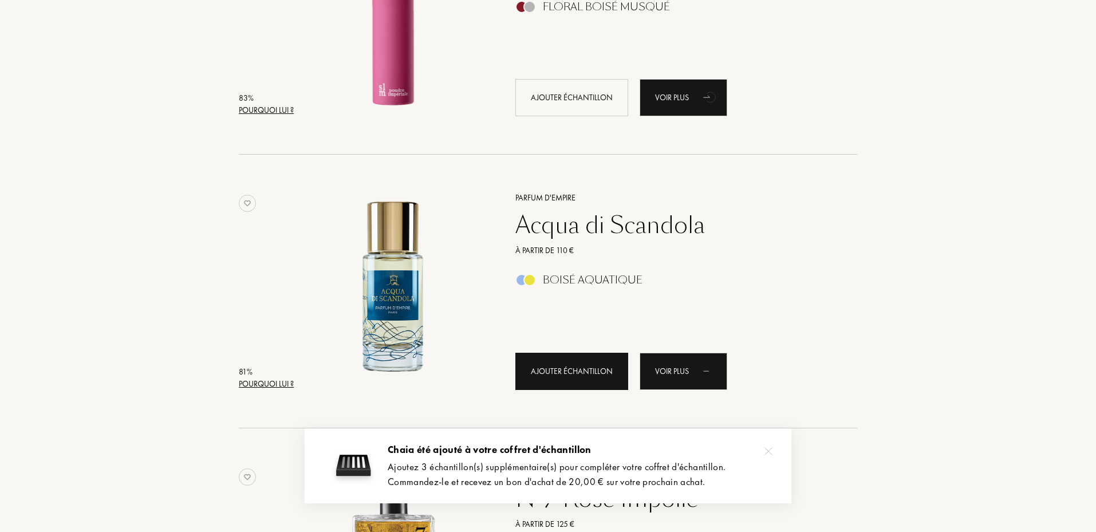
click at [575, 379] on div "Ajouter échantillon" at bounding box center [572, 371] width 113 height 37
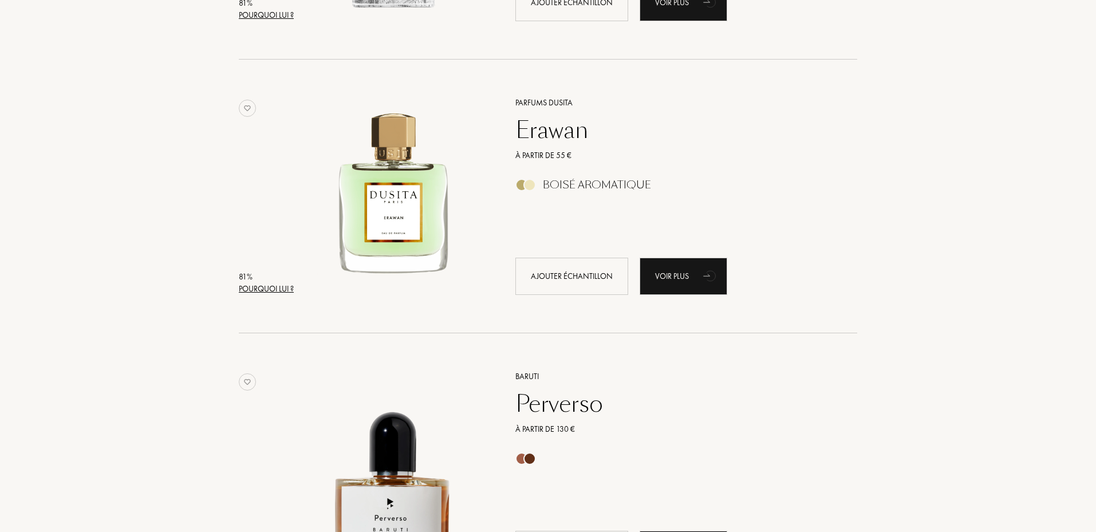
scroll to position [5346, 0]
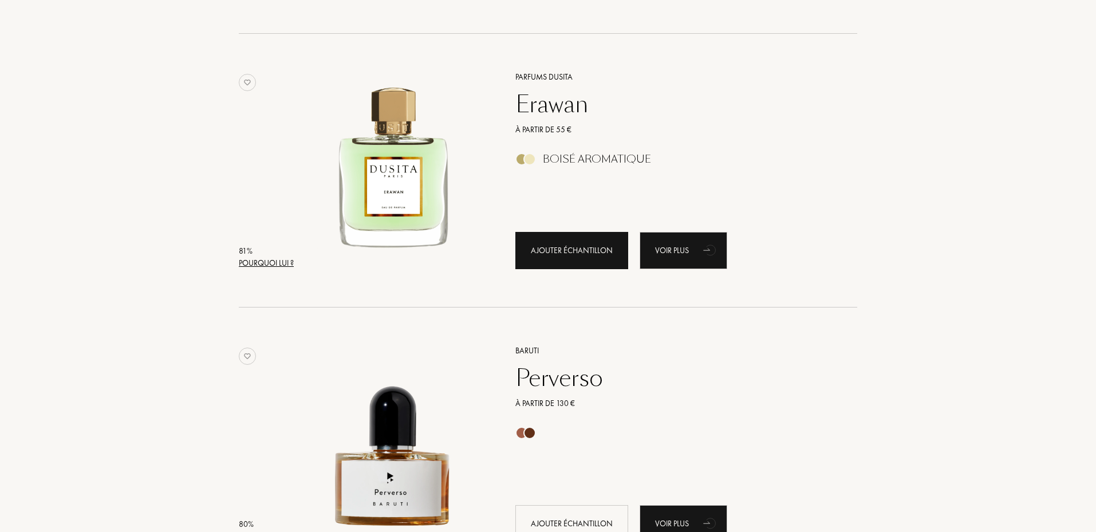
click at [554, 266] on div "Ajouter échantillon" at bounding box center [572, 250] width 113 height 37
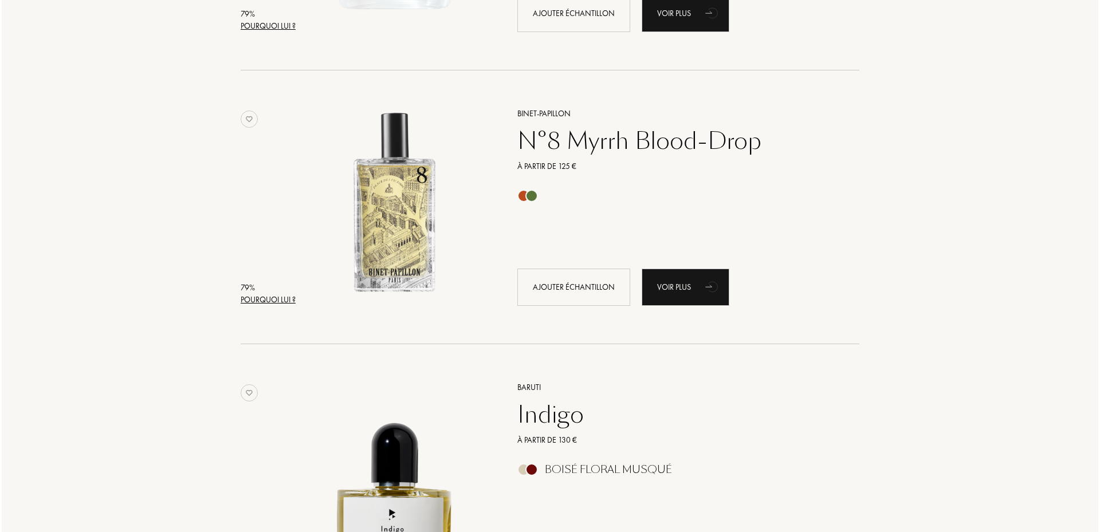
scroll to position [6415, 0]
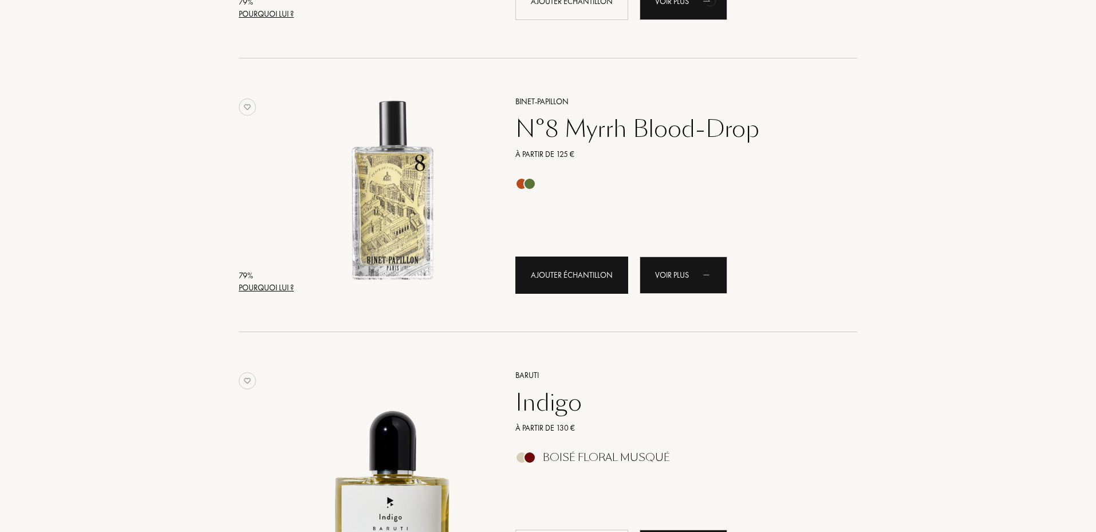
click at [548, 276] on div "Ajouter échantillon" at bounding box center [572, 275] width 113 height 37
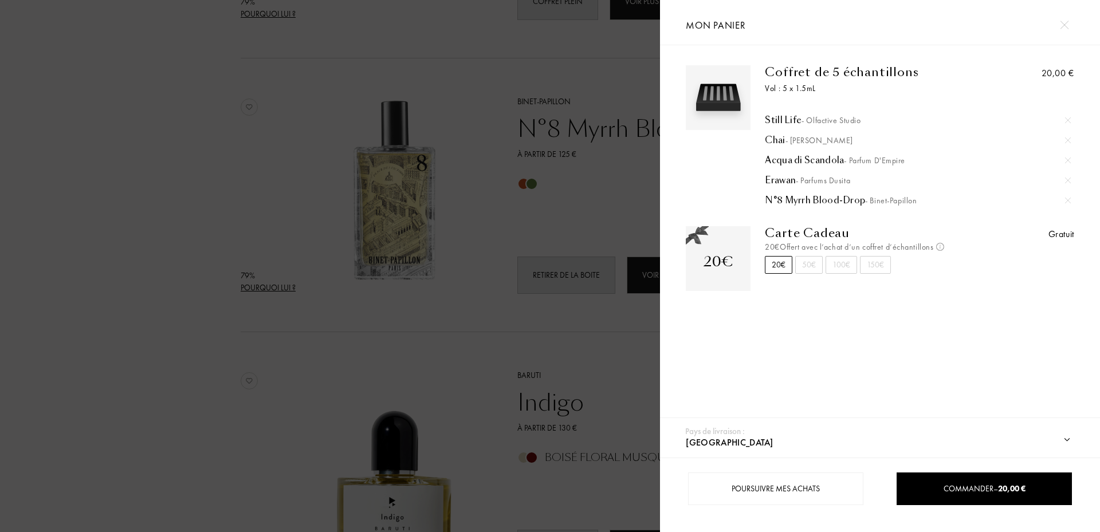
click at [769, 139] on div "Chai - Baruti" at bounding box center [918, 140] width 306 height 11
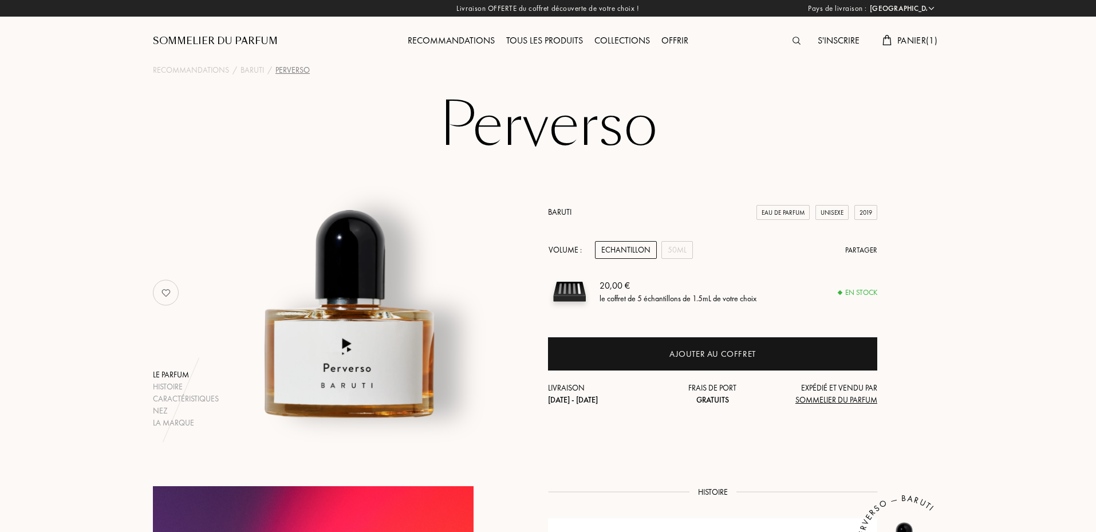
select select "FR"
click at [909, 37] on span "Panier ( 1 )" at bounding box center [918, 40] width 40 height 12
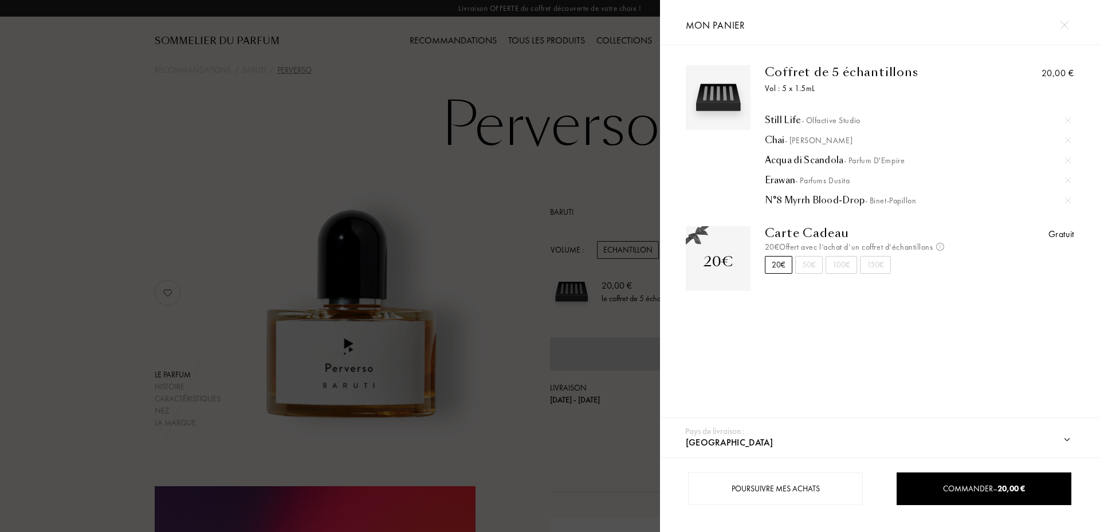
click at [808, 201] on div "N°8 Myrrh Blood-Drop - Binet-Papillon" at bounding box center [918, 200] width 306 height 11
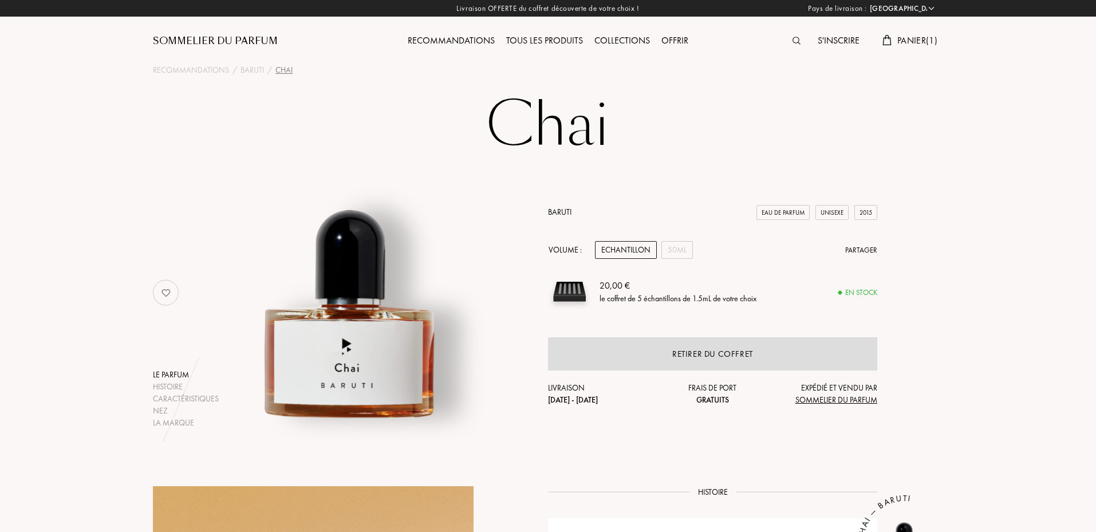
select select "FR"
click at [917, 42] on span "Panier ( 1 )" at bounding box center [918, 40] width 40 height 12
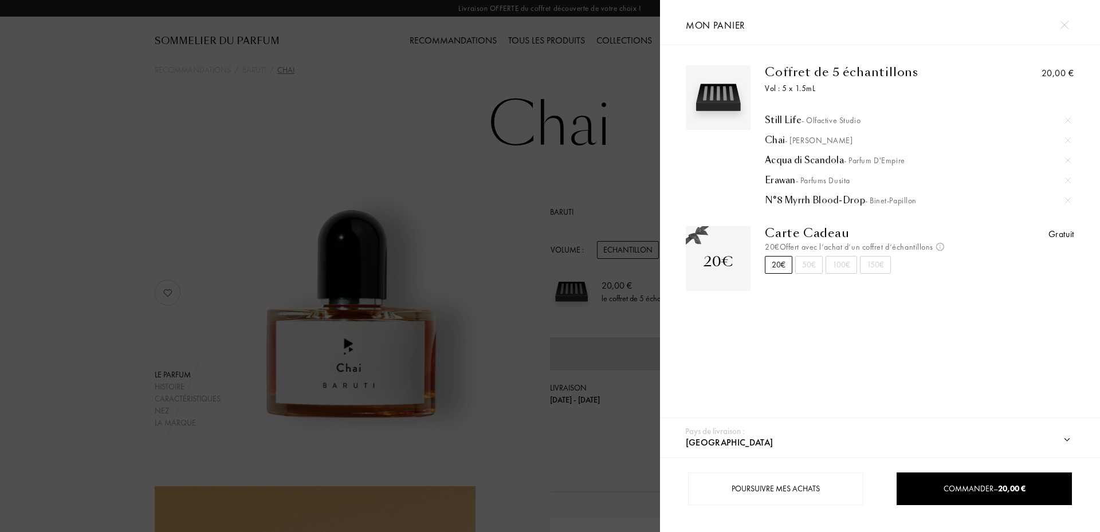
click at [1067, 117] on img at bounding box center [1068, 120] width 6 height 6
click at [796, 140] on div "Acqua di Scandola - Parfum d'Empire" at bounding box center [918, 140] width 306 height 11
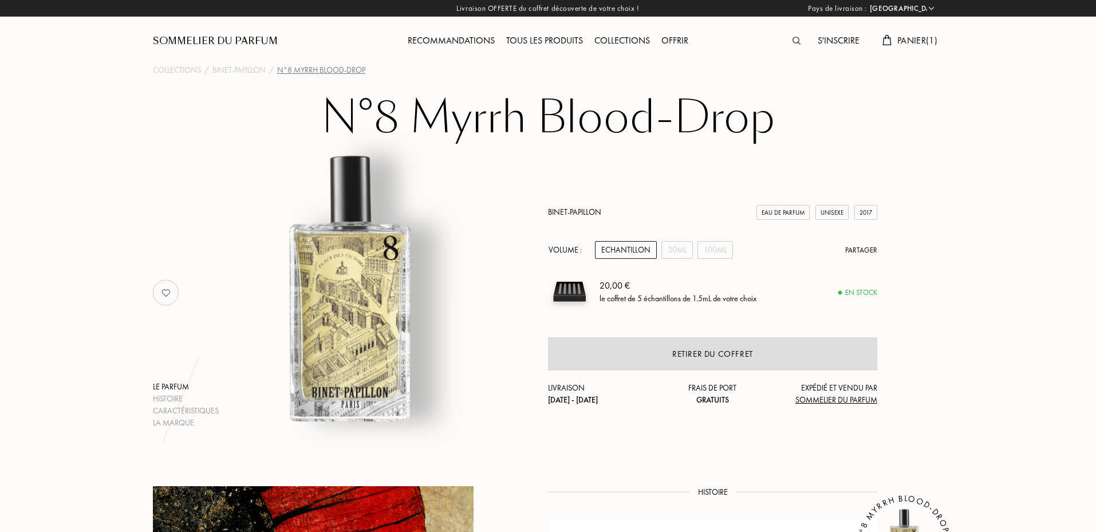
select select "FR"
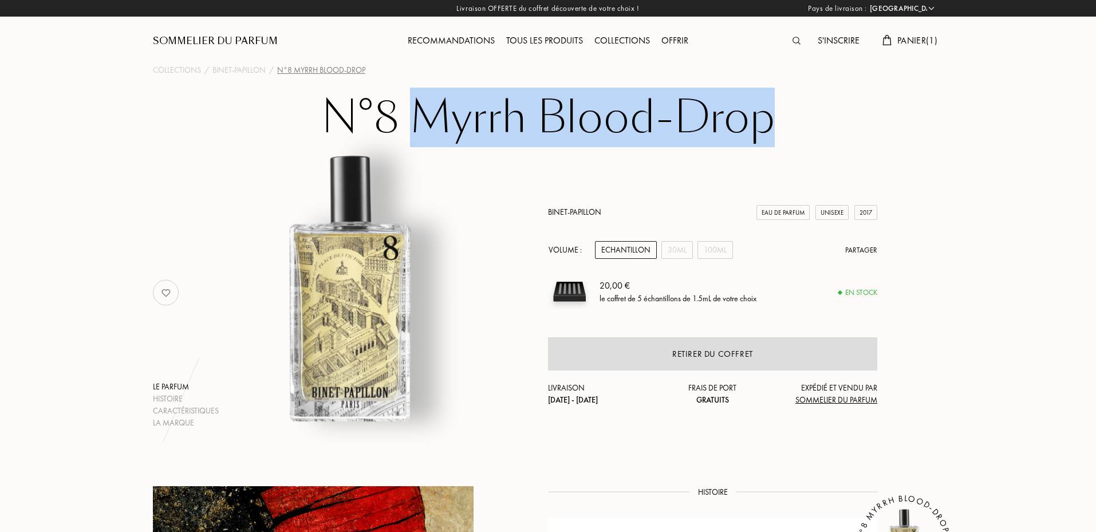
drag, startPoint x: 408, startPoint y: 119, endPoint x: 781, endPoint y: 118, distance: 373.5
click at [781, 118] on h1 "N°8 Myrrh Blood-Drop" at bounding box center [548, 125] width 573 height 63
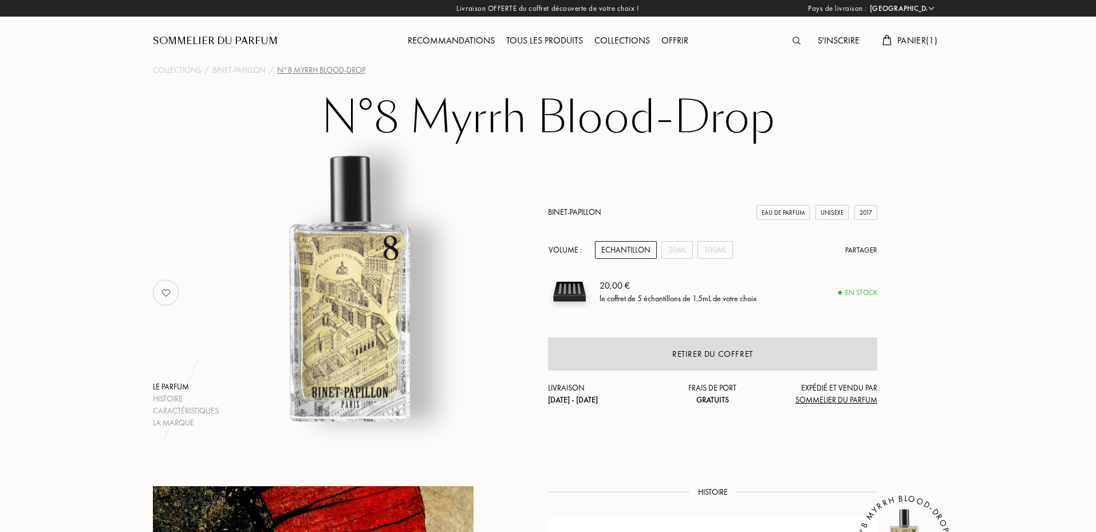
click at [915, 42] on span "Panier ( 1 )" at bounding box center [918, 40] width 40 height 12
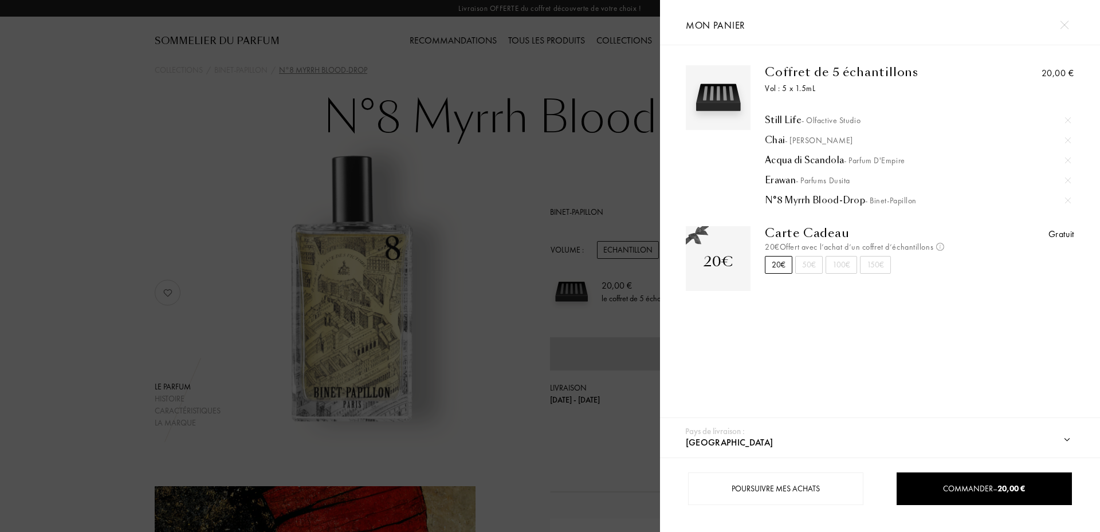
click at [784, 118] on div "Still Life - Olfactive Studio" at bounding box center [918, 120] width 306 height 11
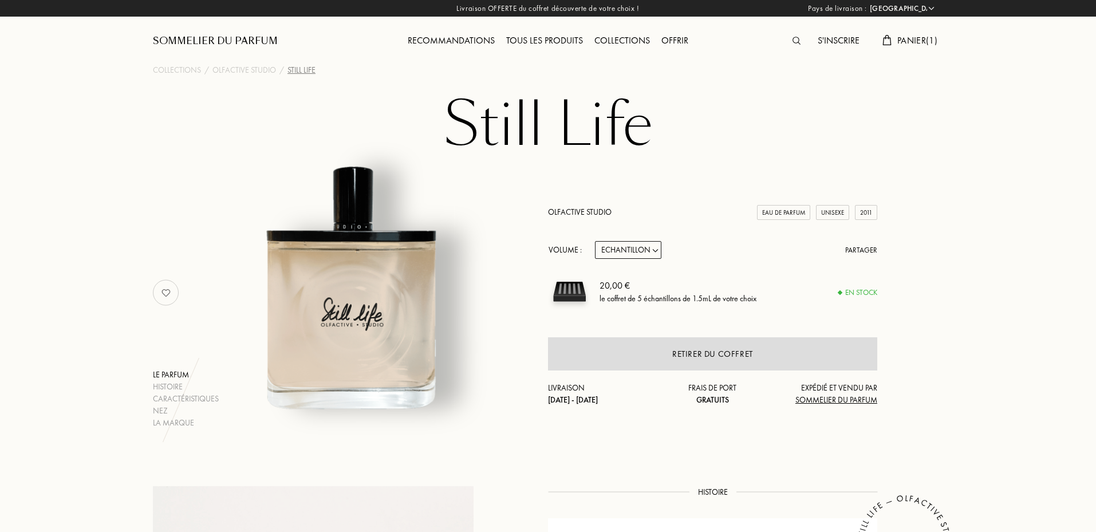
select select "FR"
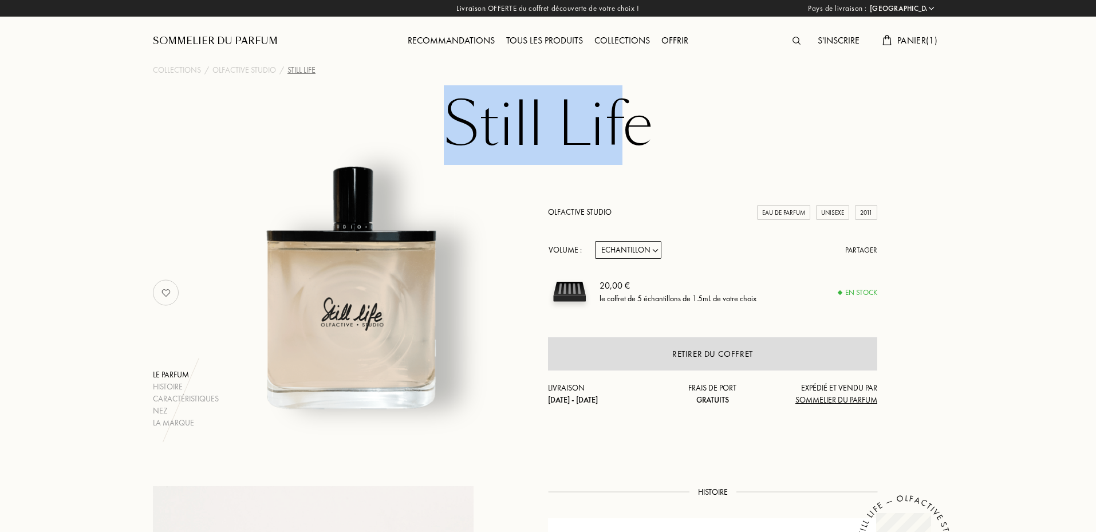
drag, startPoint x: 451, startPoint y: 129, endPoint x: 643, endPoint y: 116, distance: 191.8
click at [642, 116] on h1 "Still Life" at bounding box center [548, 125] width 573 height 63
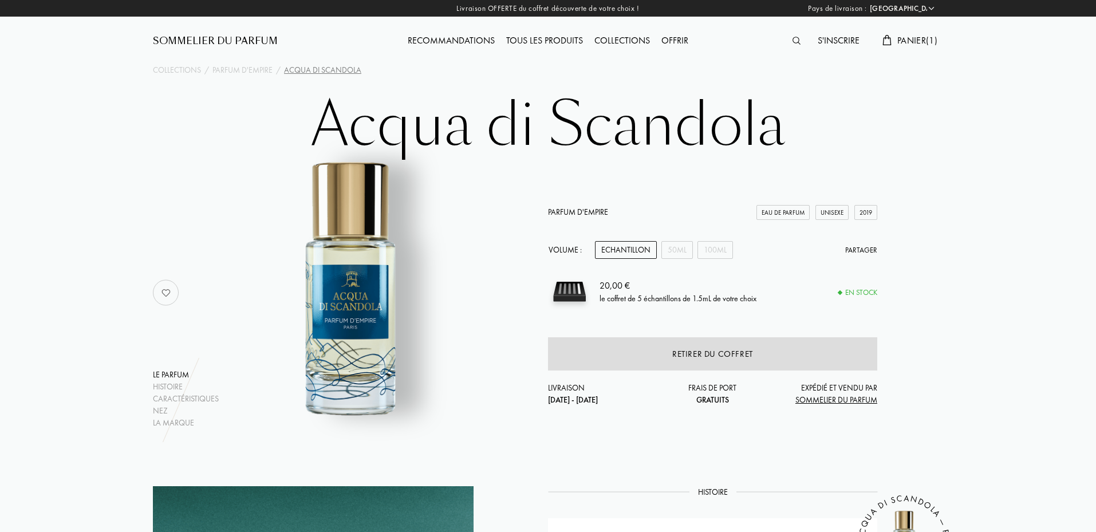
select select "FR"
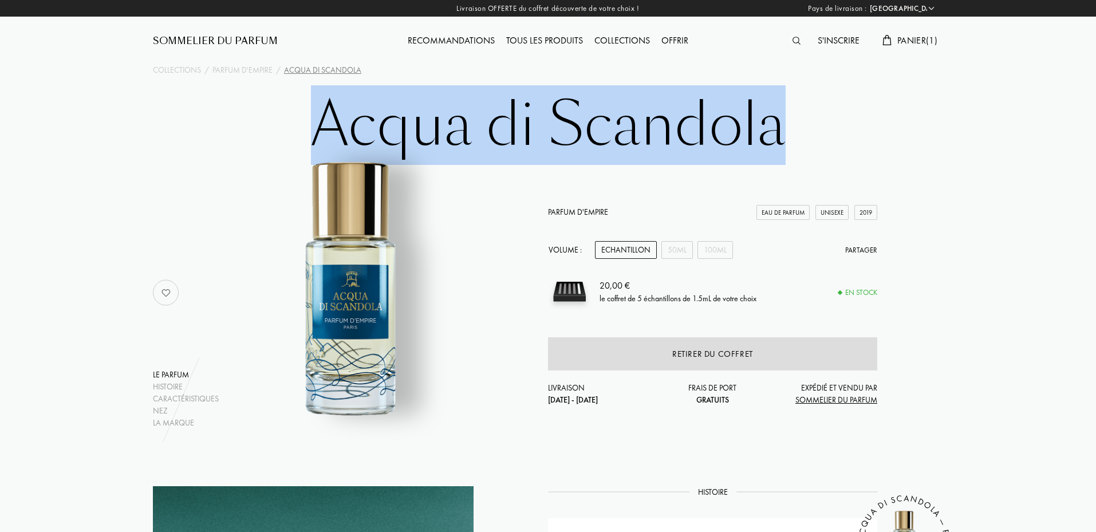
drag, startPoint x: 318, startPoint y: 131, endPoint x: 793, endPoint y: 128, distance: 474.3
click at [793, 128] on h1 "Acqua di Scandola" at bounding box center [548, 125] width 573 height 63
click at [423, 40] on div "Recommandations" at bounding box center [451, 41] width 99 height 15
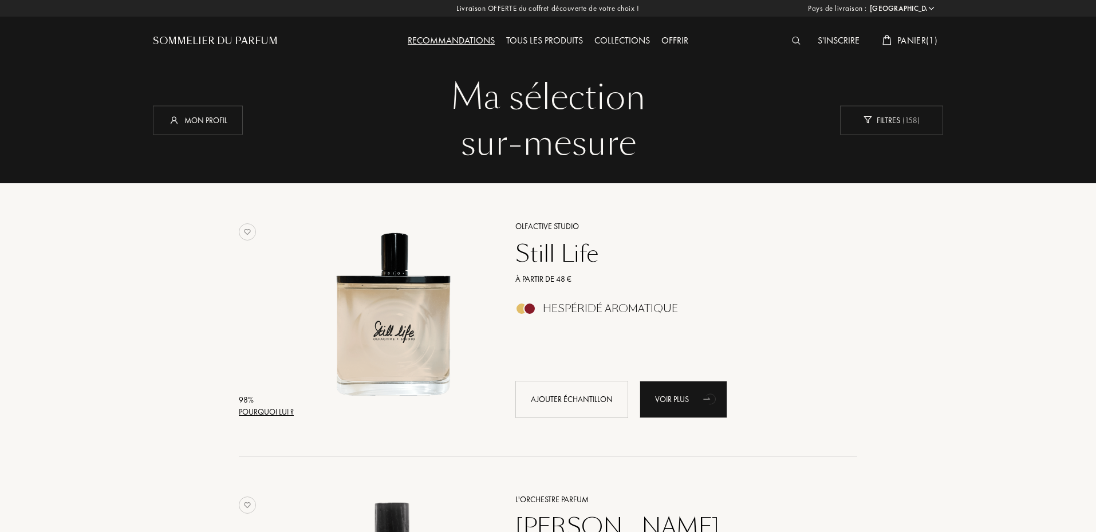
select select "FR"
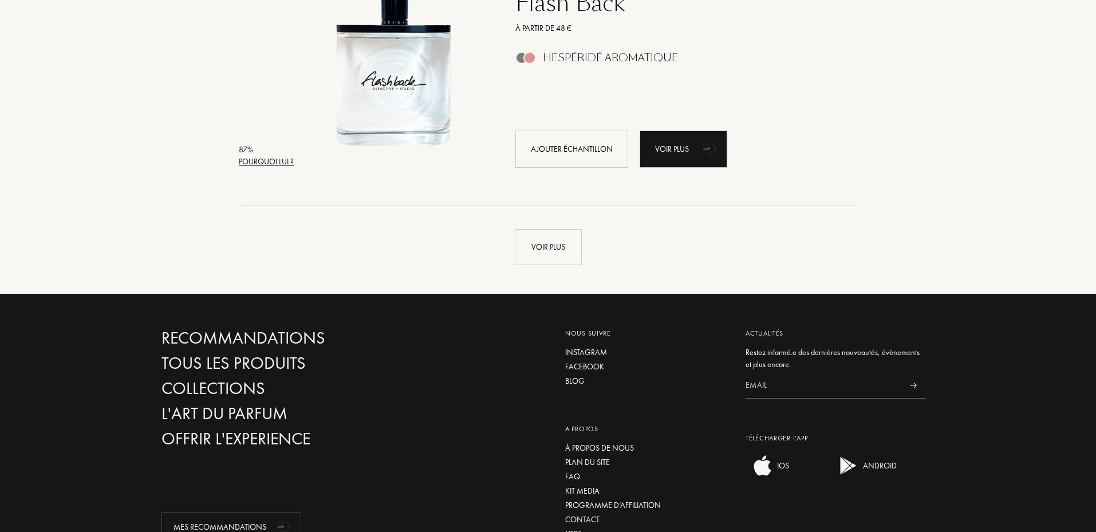
scroll to position [2826, 0]
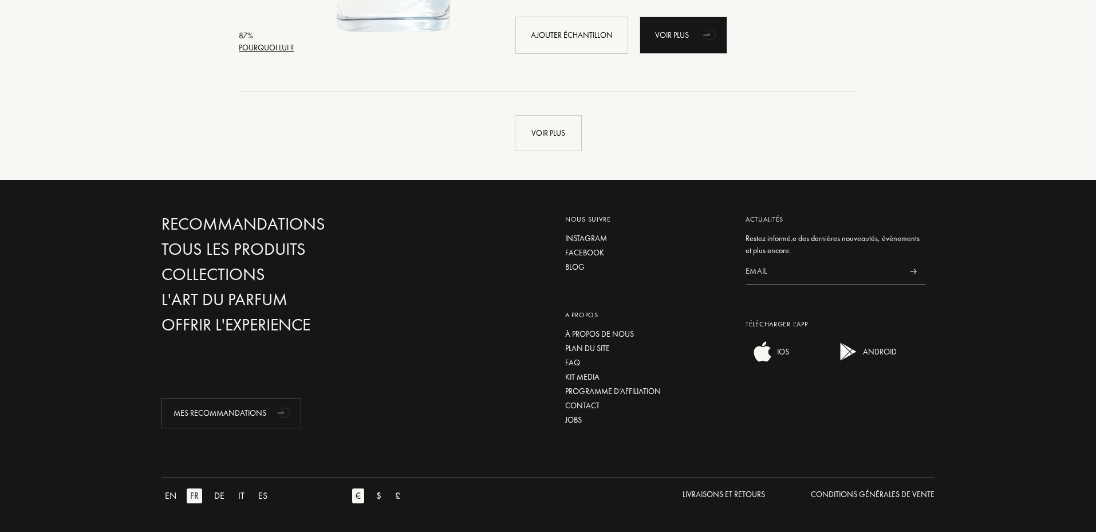
click at [535, 113] on div "Voir plus" at bounding box center [548, 121] width 790 height 59
click at [536, 120] on div "Voir plus" at bounding box center [548, 133] width 67 height 36
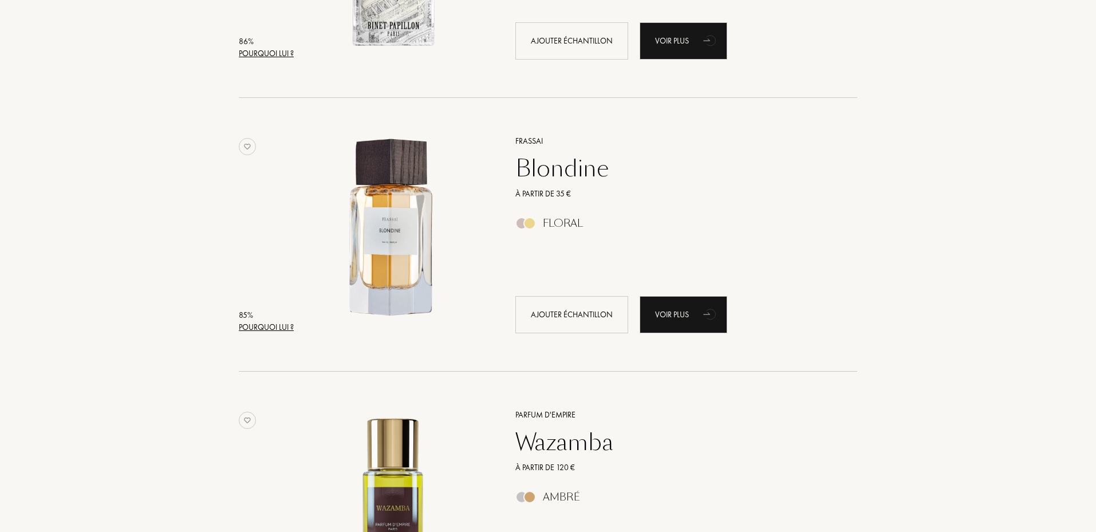
scroll to position [3628, 0]
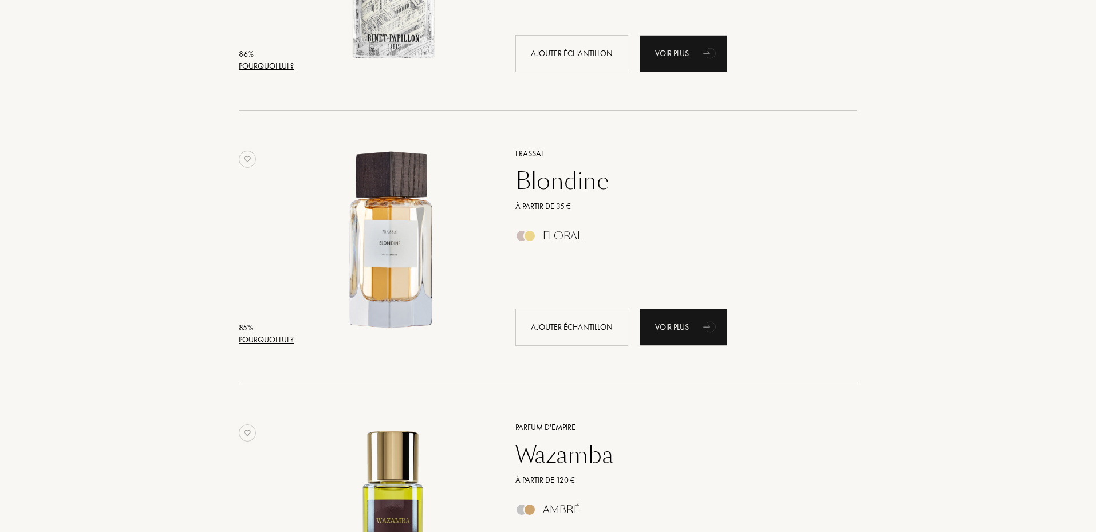
click at [542, 186] on div "Blondine" at bounding box center [674, 180] width 334 height 27
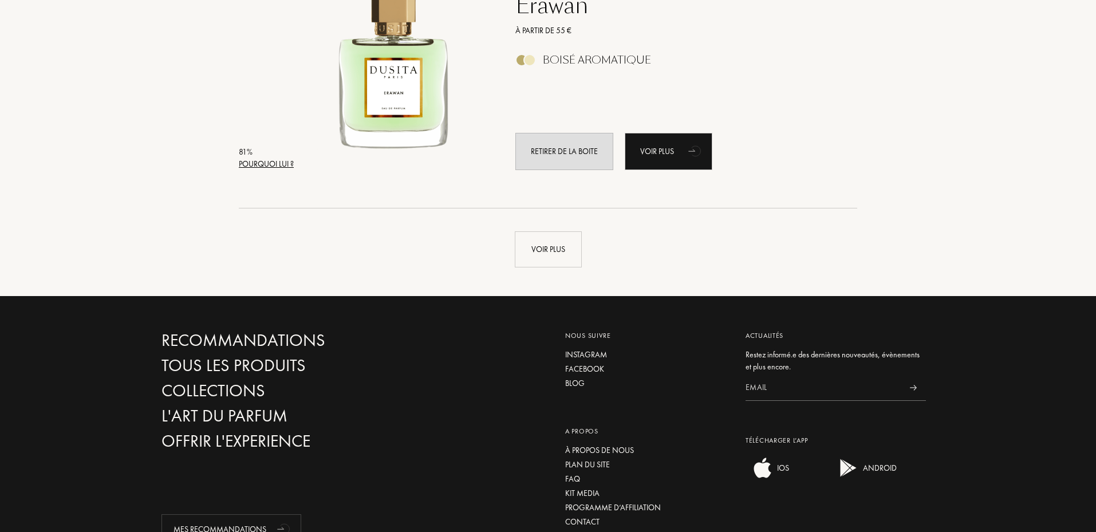
scroll to position [5499, 0]
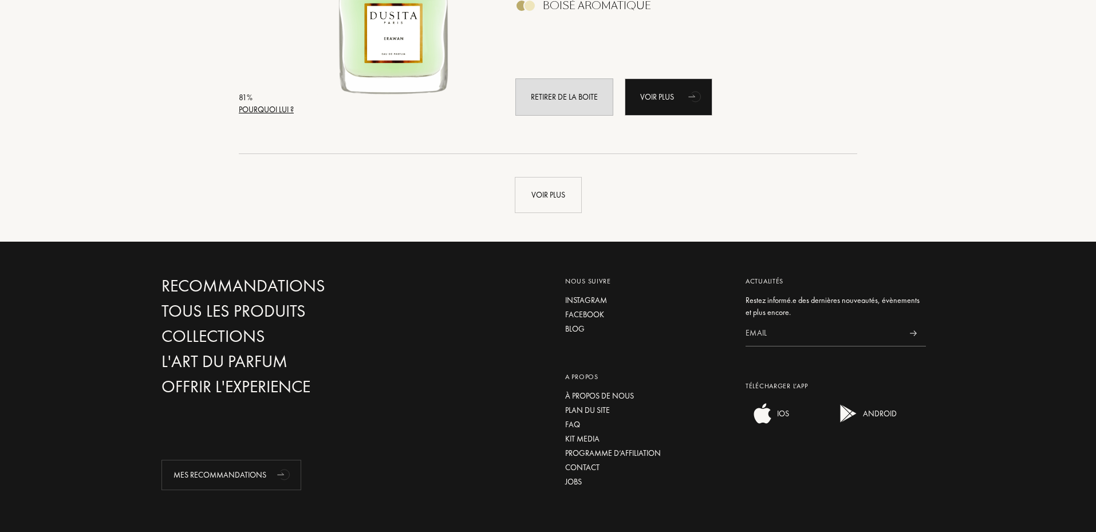
click at [537, 172] on div "Voir plus" at bounding box center [548, 183] width 790 height 59
click at [533, 188] on div "Voir plus" at bounding box center [548, 195] width 67 height 36
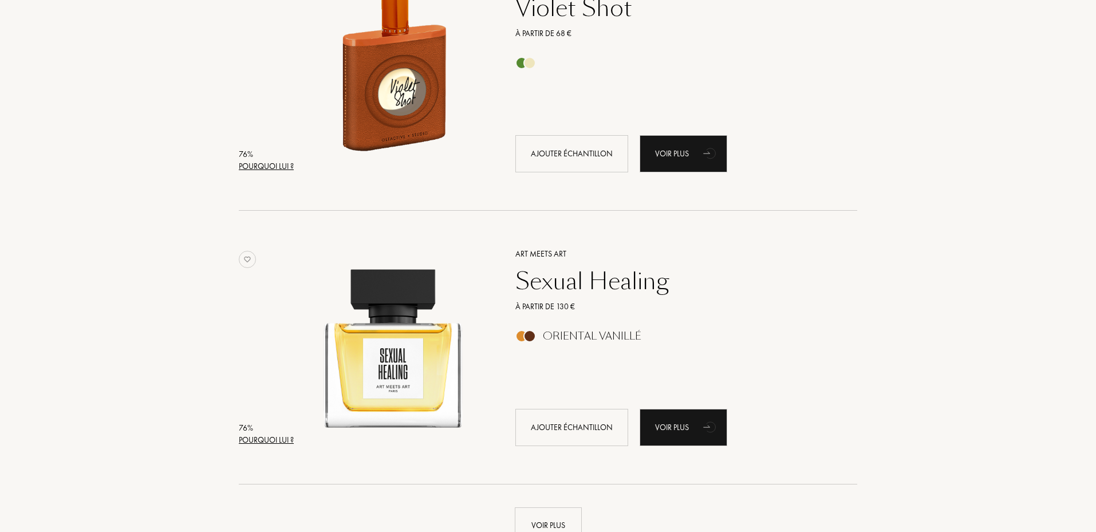
scroll to position [8038, 0]
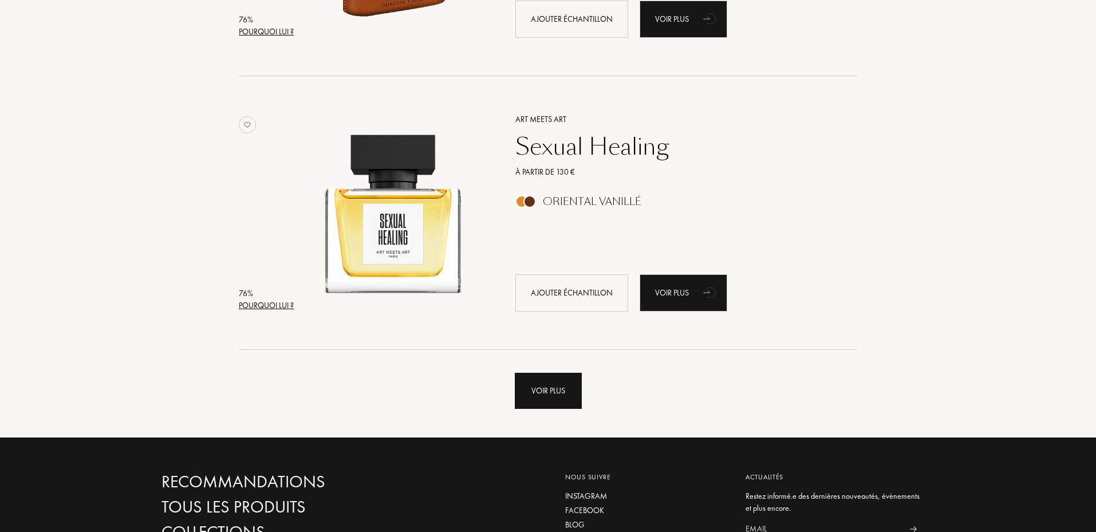
click at [549, 399] on div "Voir plus" at bounding box center [548, 391] width 67 height 36
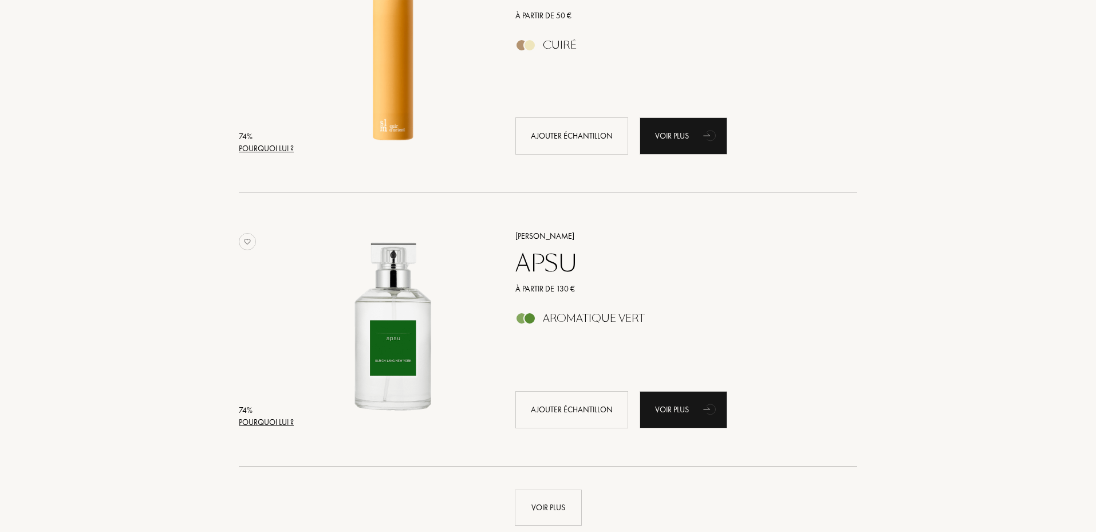
scroll to position [10712, 0]
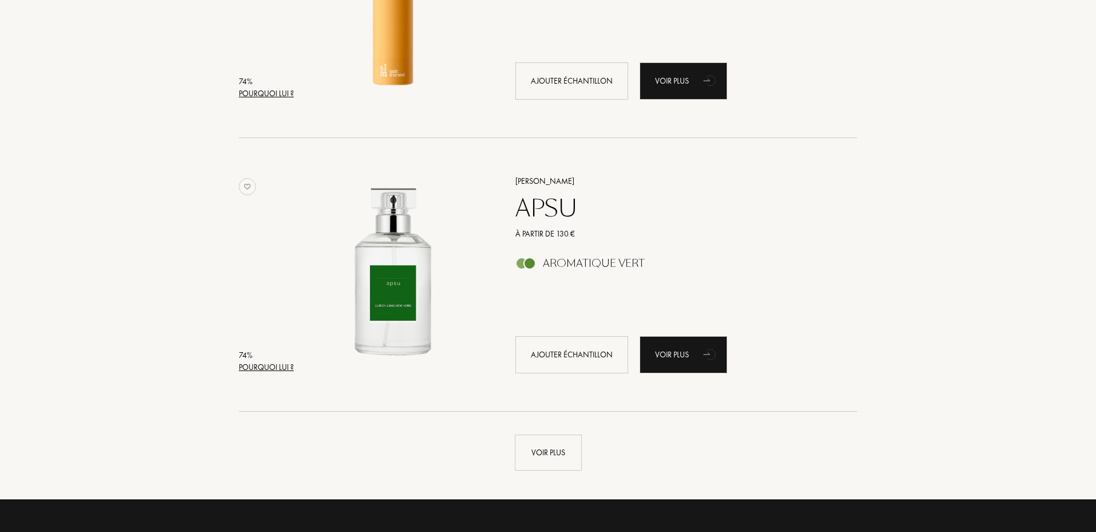
drag, startPoint x: 543, startPoint y: 464, endPoint x: 433, endPoint y: 410, distance: 122.4
click at [538, 462] on div "Voir plus" at bounding box center [548, 453] width 67 height 36
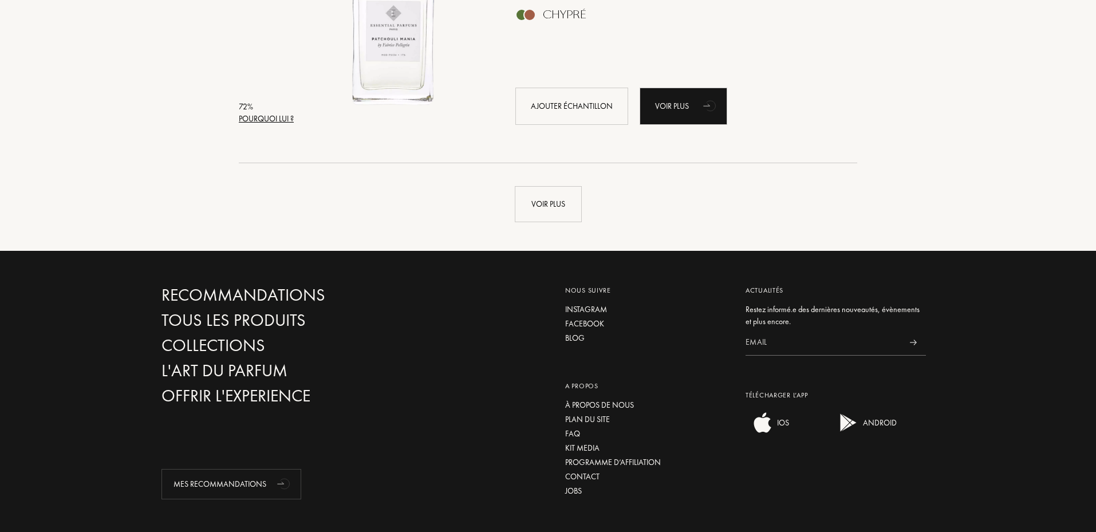
scroll to position [13766, 0]
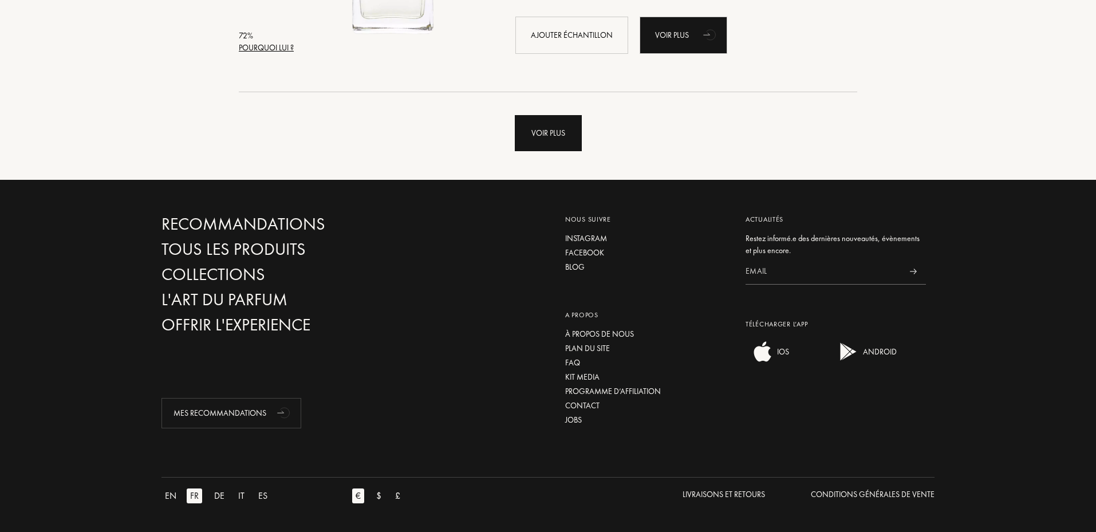
click at [572, 123] on div "Voir plus" at bounding box center [548, 133] width 67 height 36
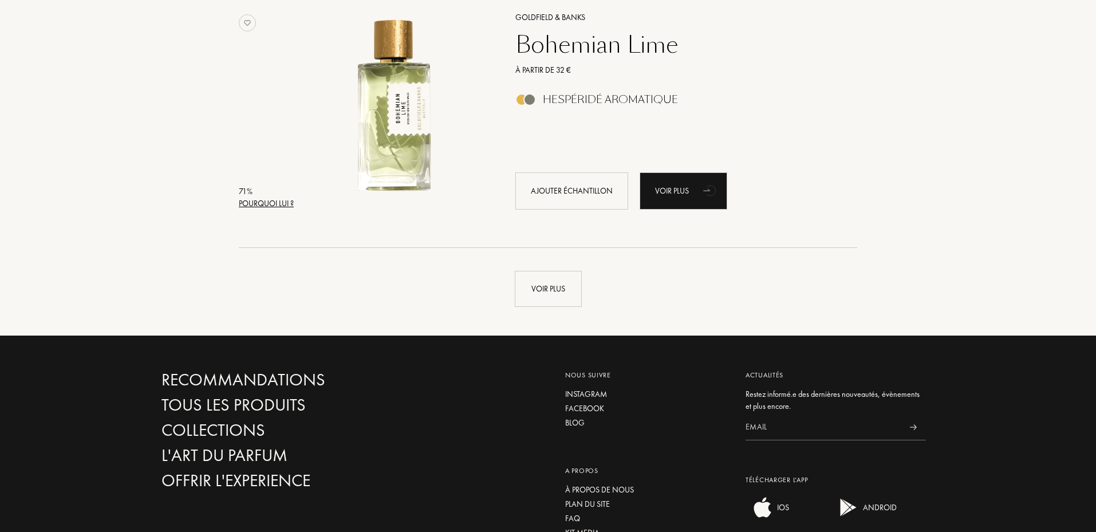
scroll to position [16439, 0]
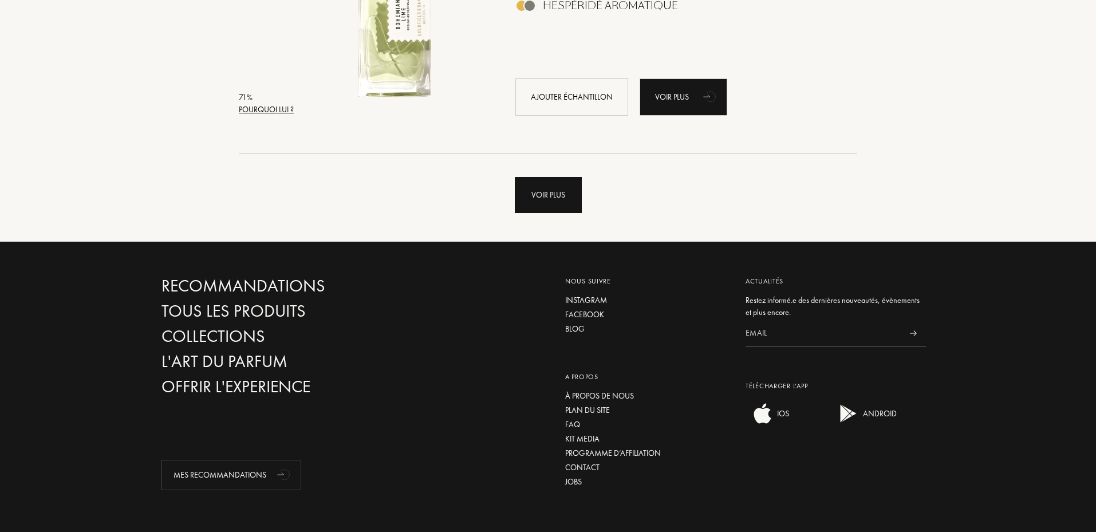
click at [570, 199] on div "Voir plus" at bounding box center [548, 195] width 67 height 36
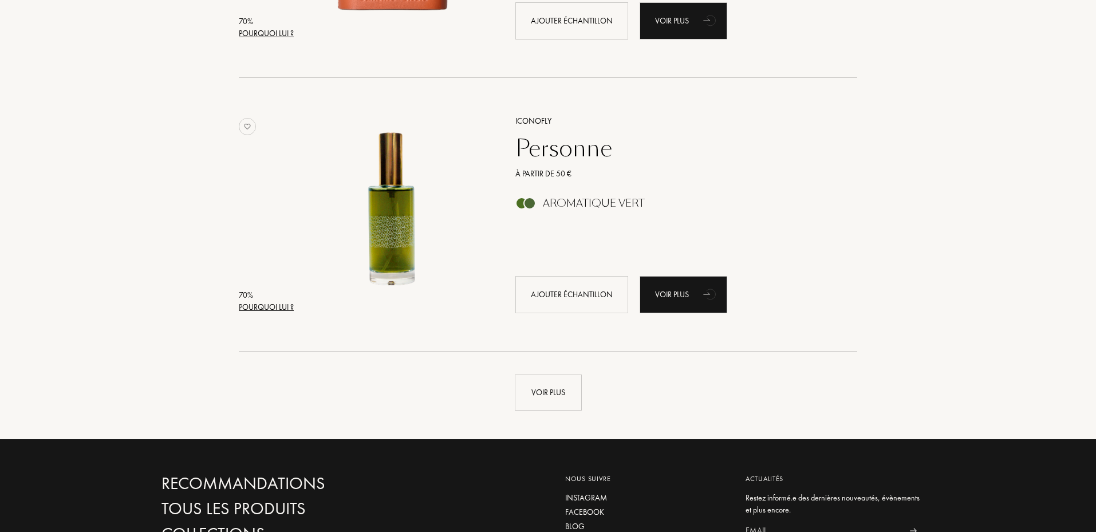
scroll to position [18979, 0]
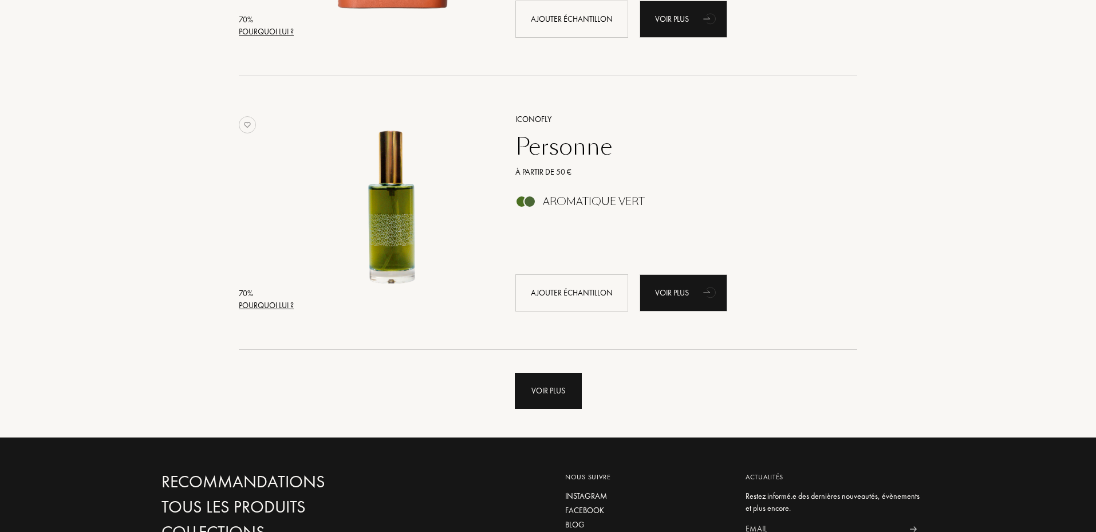
click at [535, 381] on div "Voir plus" at bounding box center [548, 391] width 67 height 36
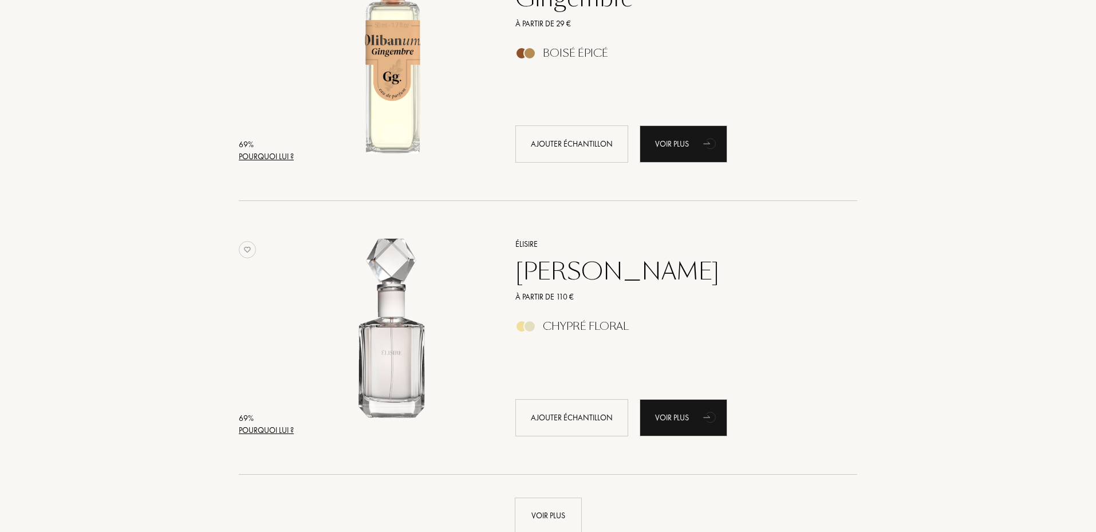
scroll to position [21652, 0]
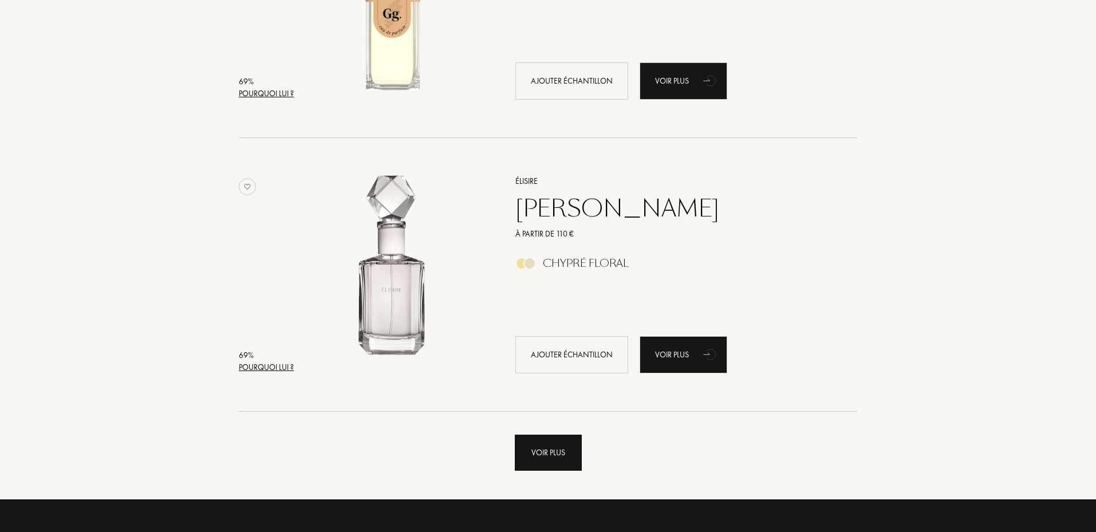
click at [555, 458] on div "Voir plus" at bounding box center [548, 453] width 67 height 36
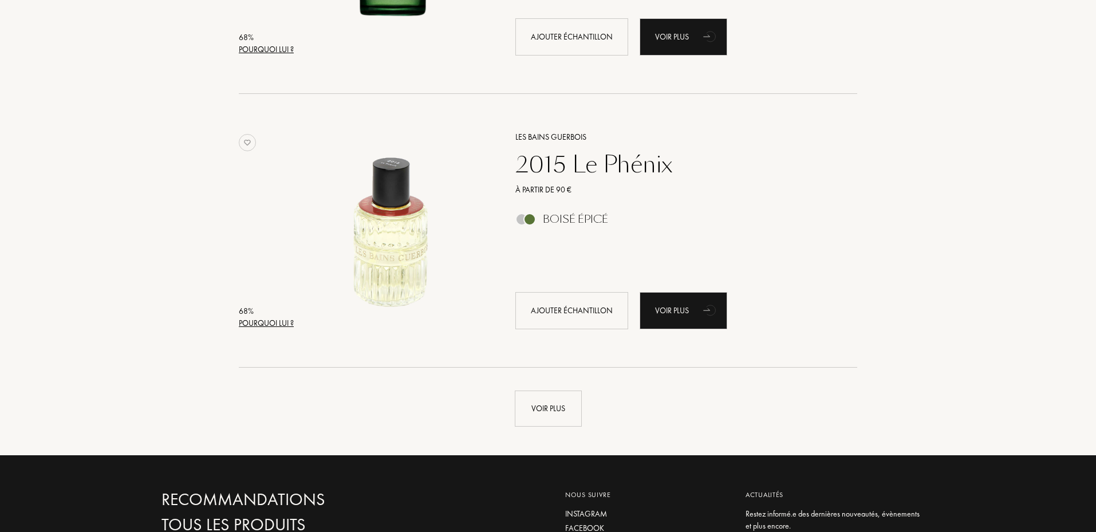
scroll to position [24458, 0]
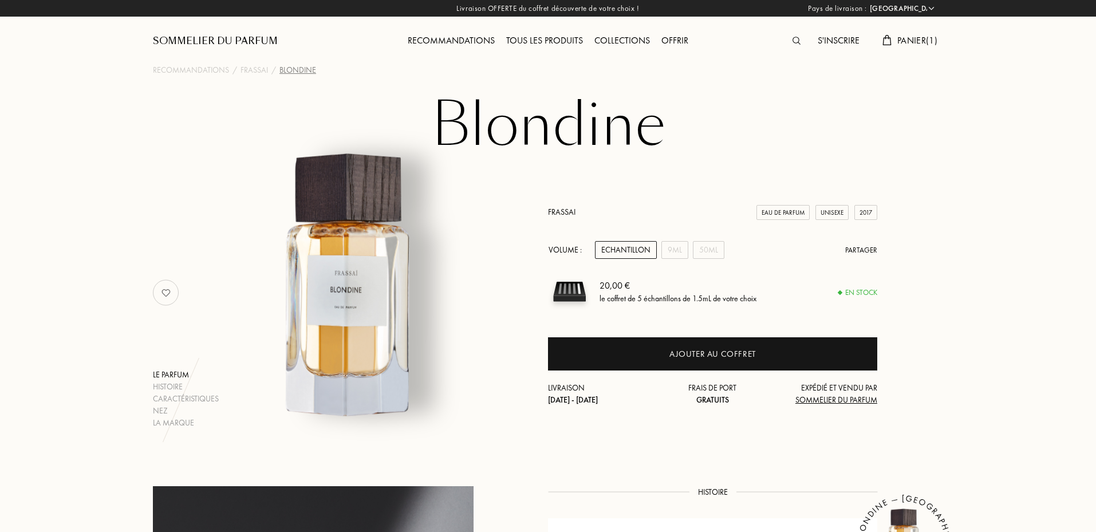
select select "FR"
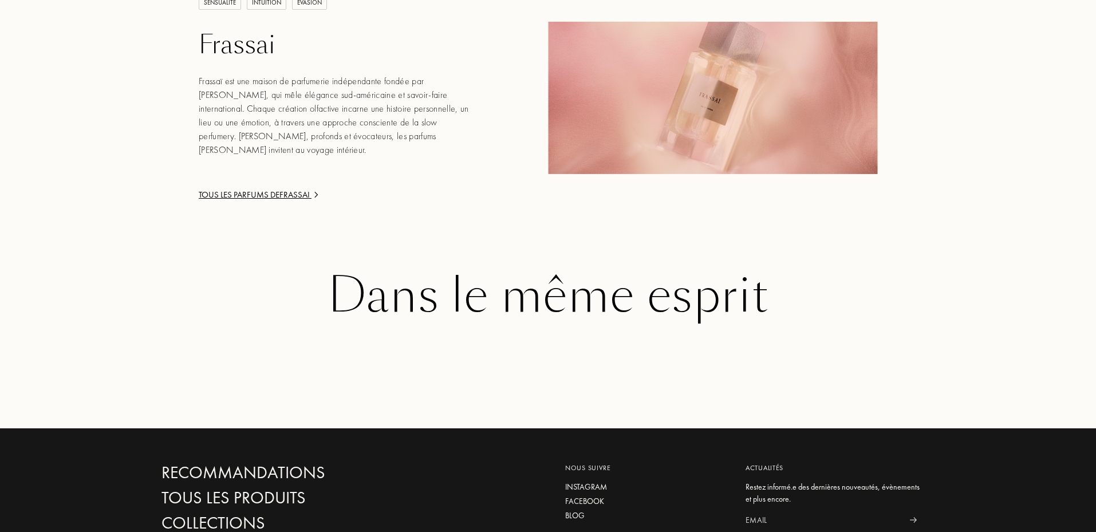
scroll to position [1737, 0]
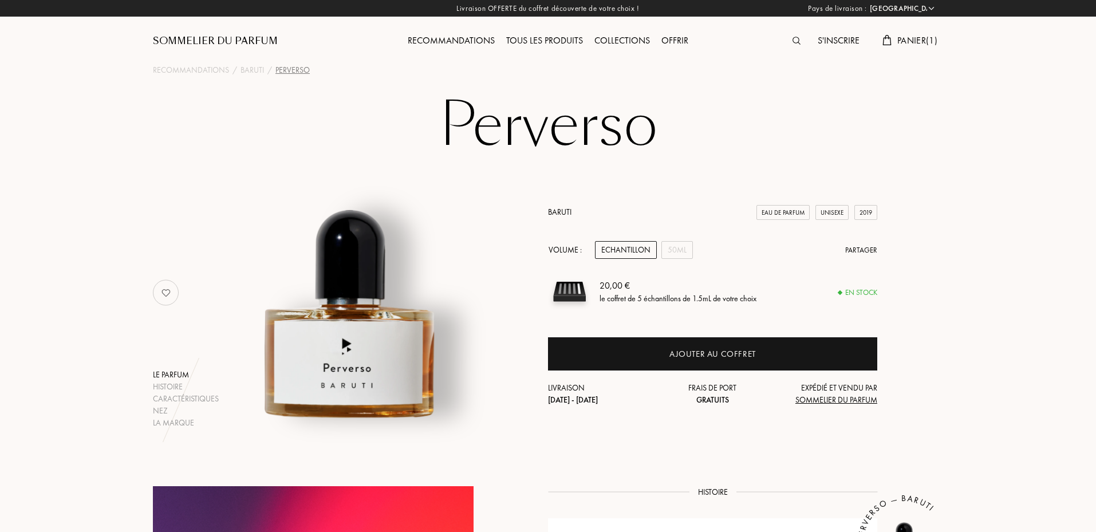
select select "FR"
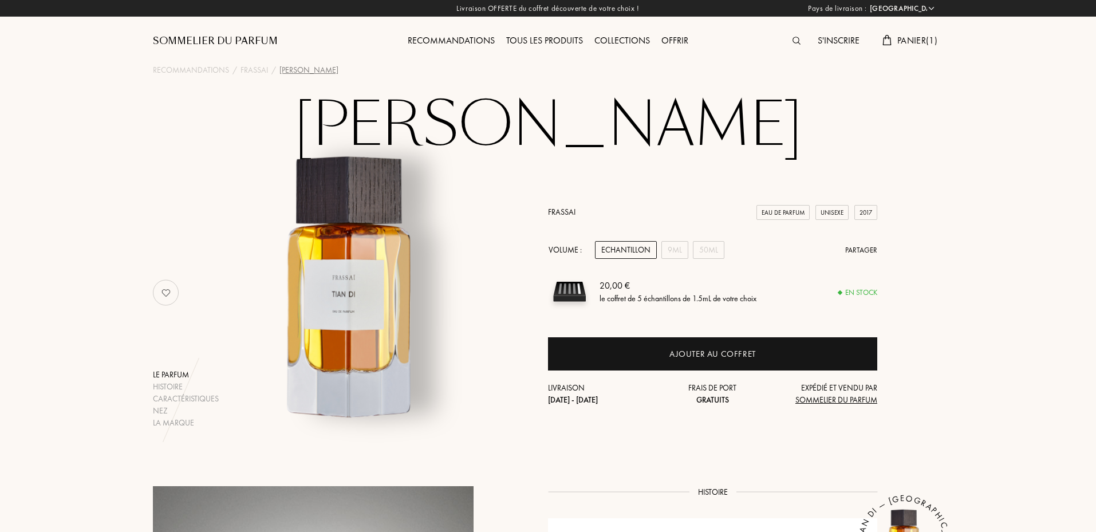
select select "FR"
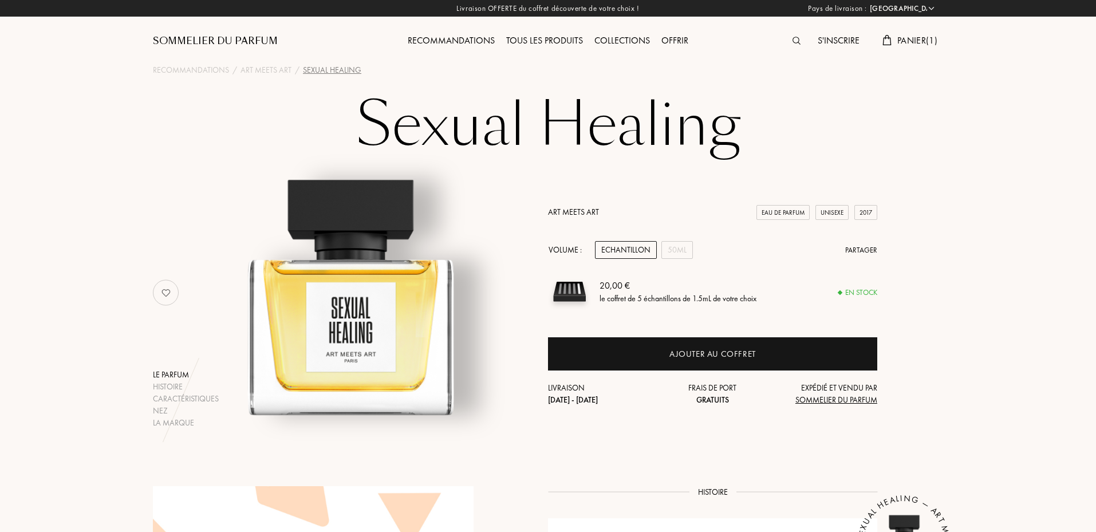
select select "FR"
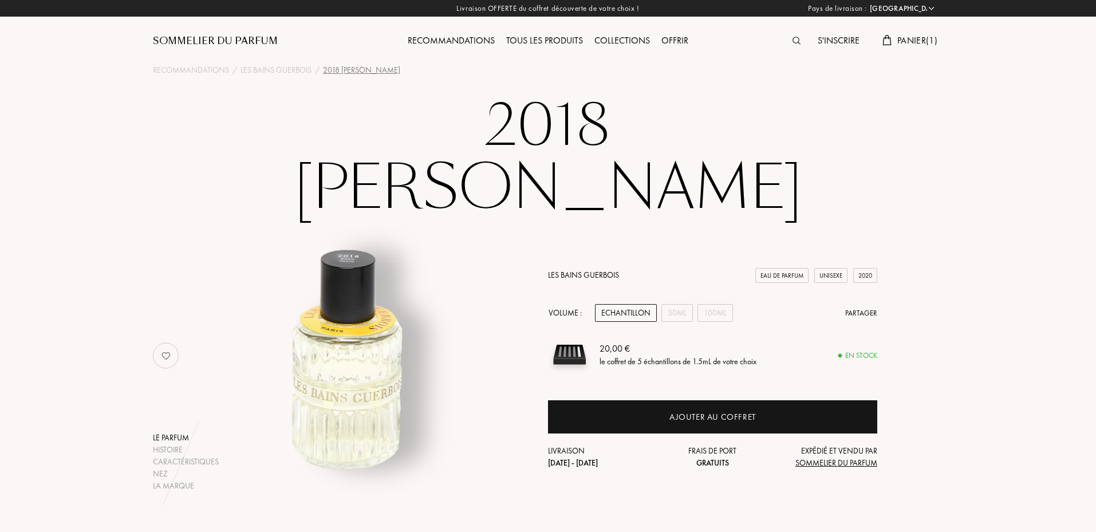
select select "FR"
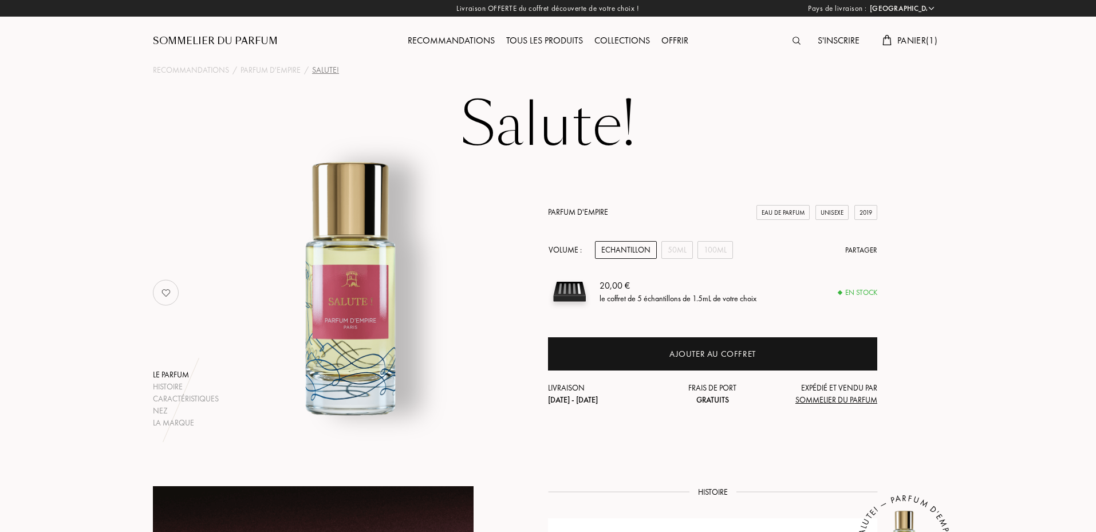
select select "FR"
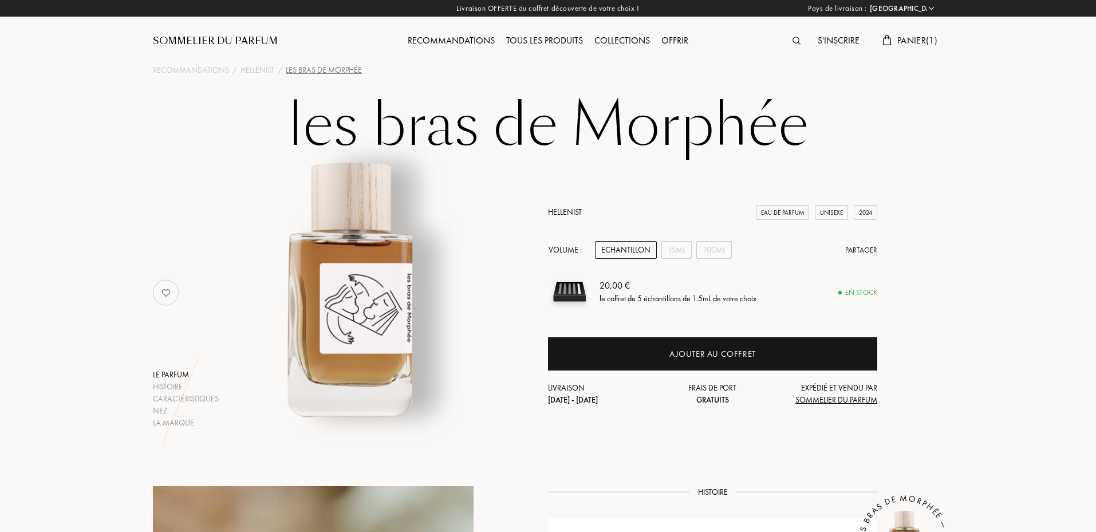
select select "FR"
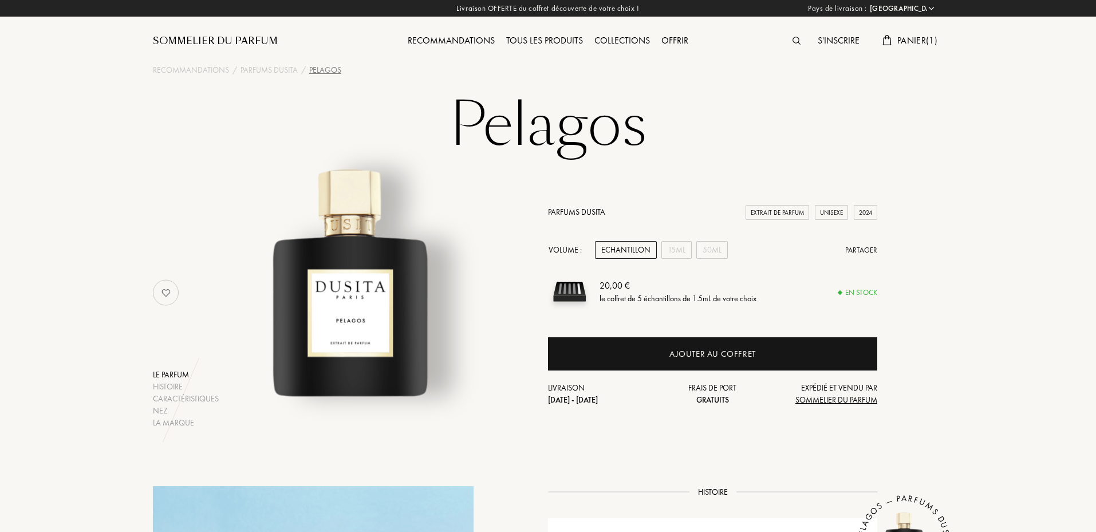
select select "FR"
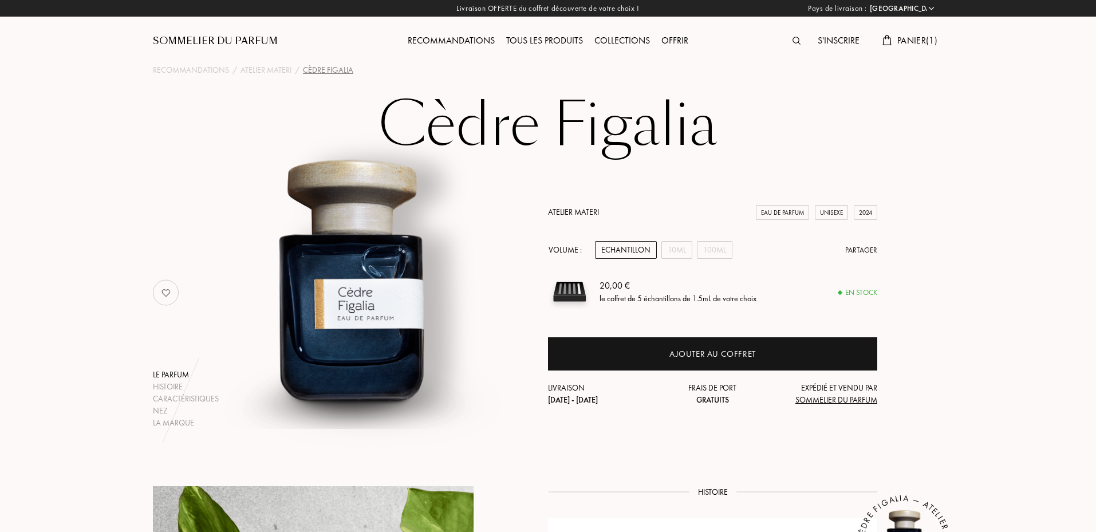
select select "FR"
